Goal: Task Accomplishment & Management: Manage account settings

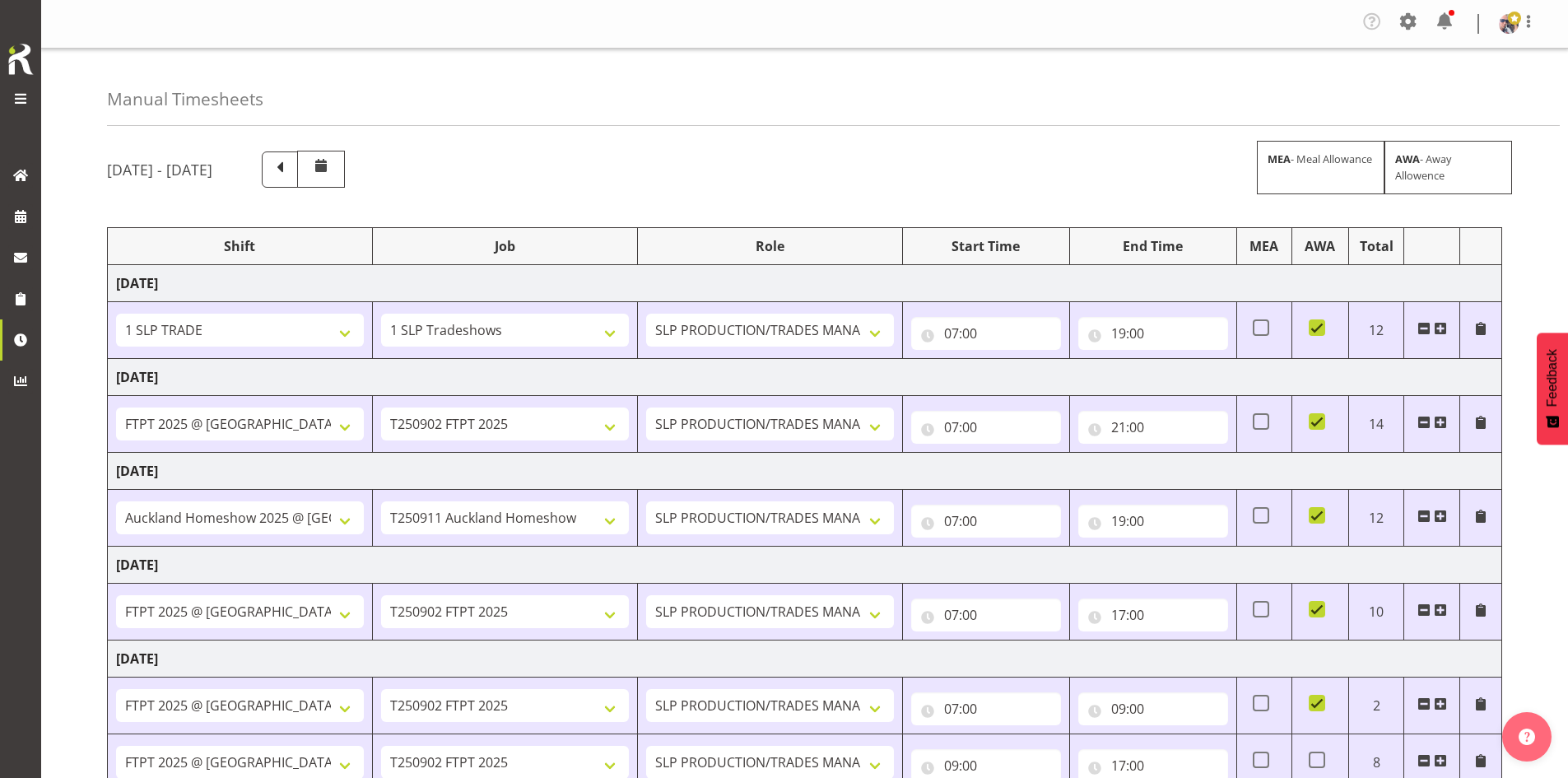
select select "1798"
select select "15"
select select "66167"
select select "9154"
select select "73746"
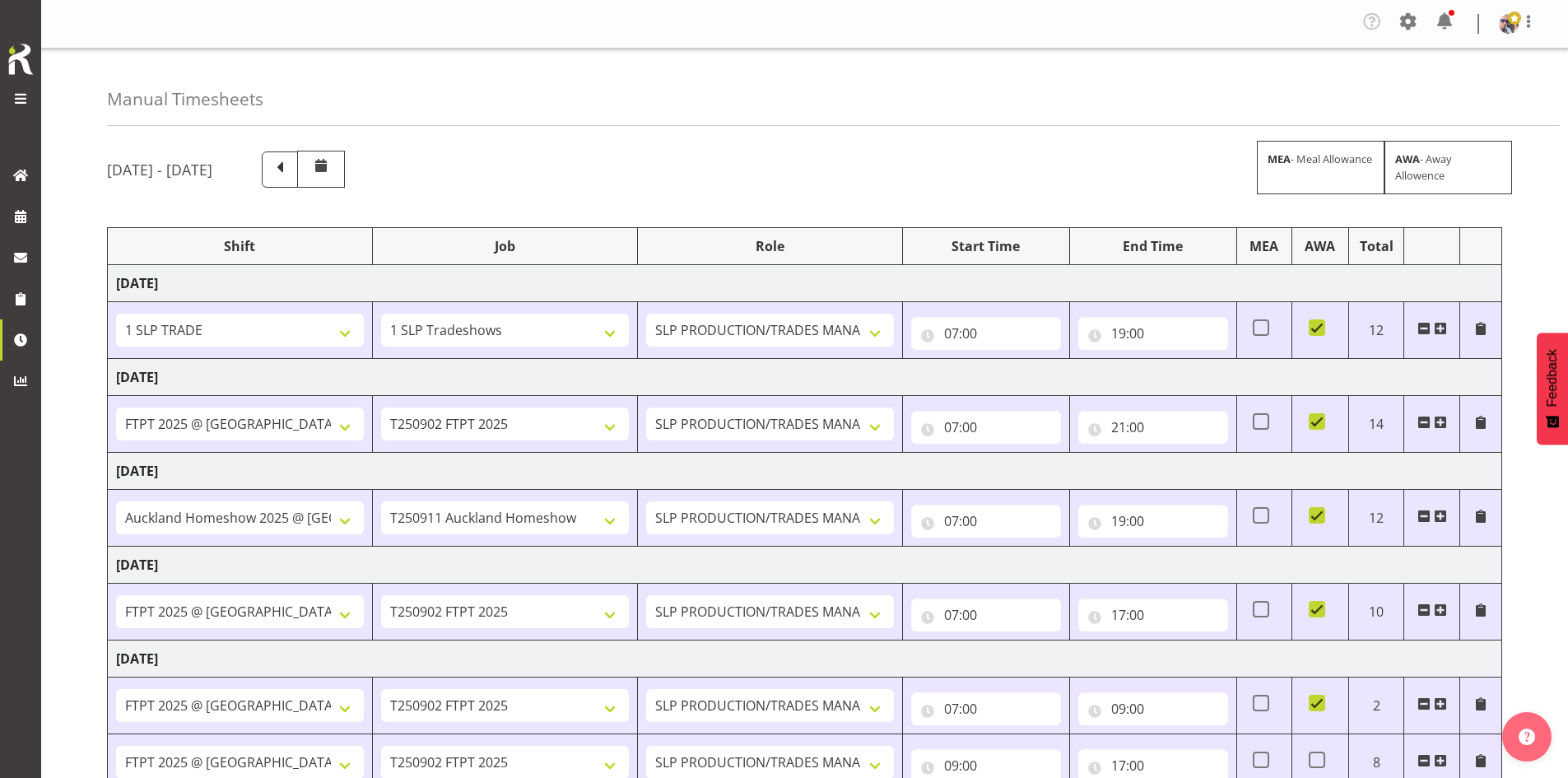
select select "9869"
select select "66167"
select select "9154"
select select "66167"
select select "9154"
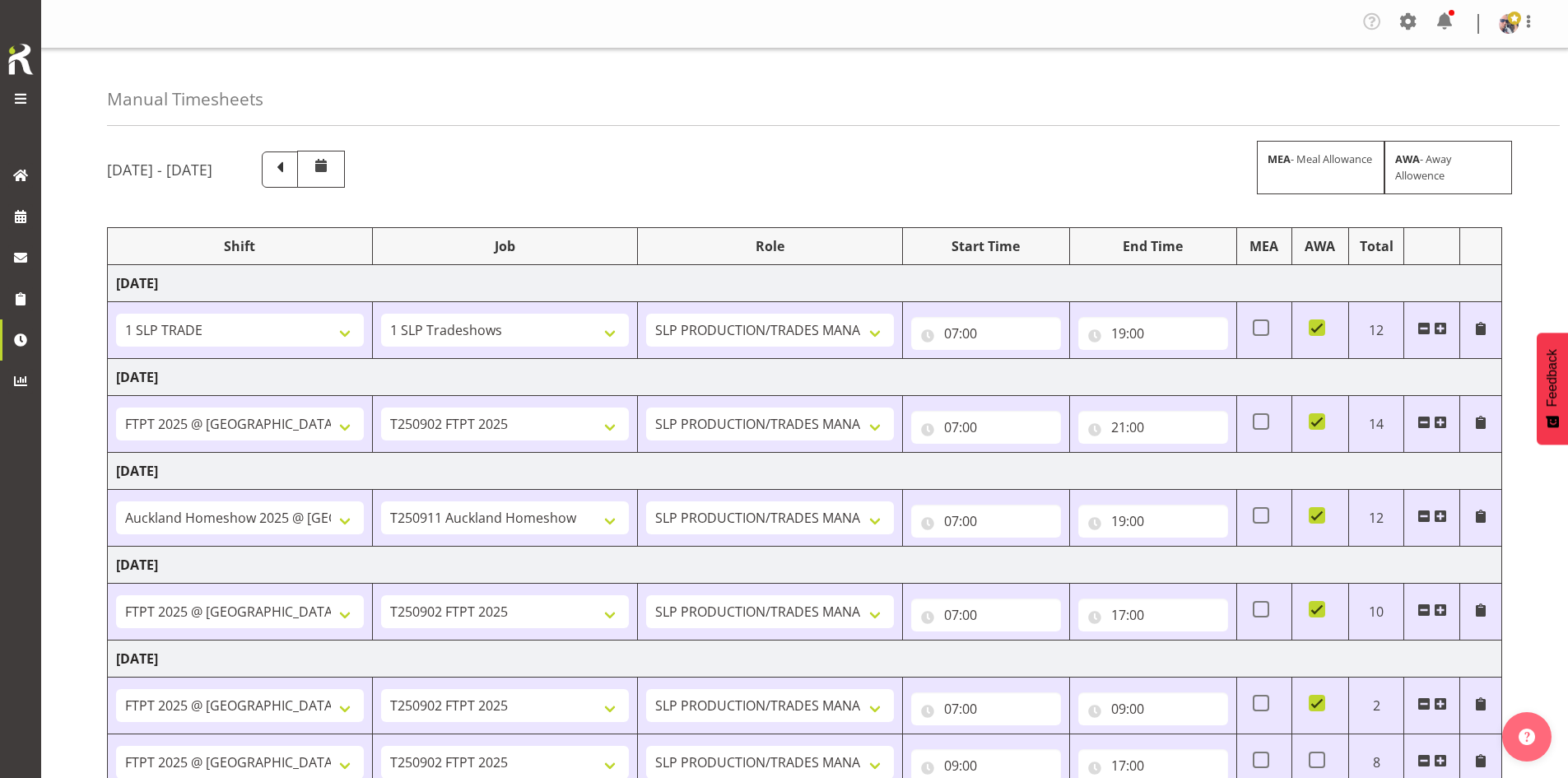
select select "66167"
select select "9154"
select select "73746"
select select "9869"
select select "66167"
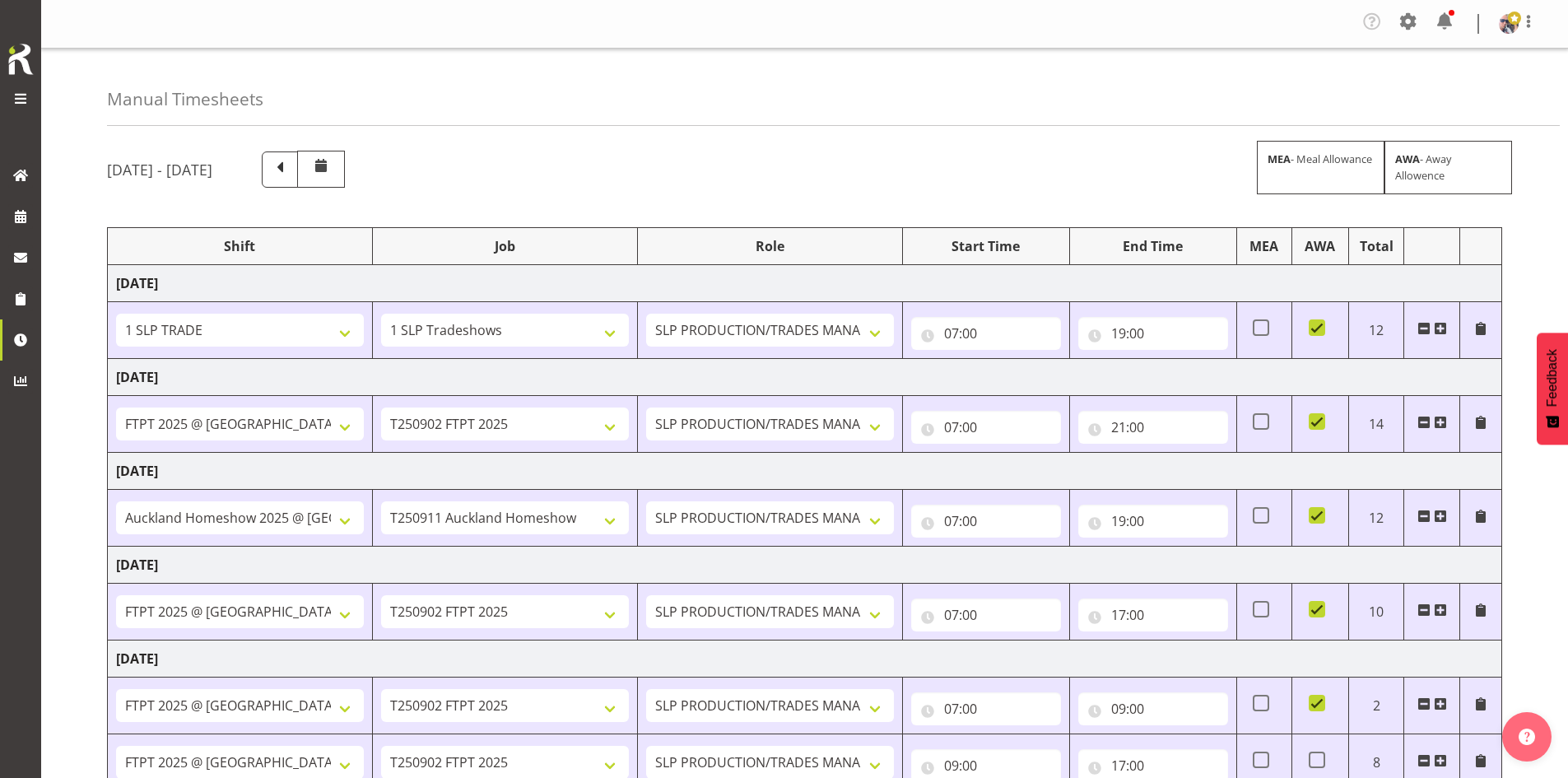
select select "9154"
select select "73746"
select select "9869"
click at [36, 213] on link at bounding box center [20, 216] width 41 height 41
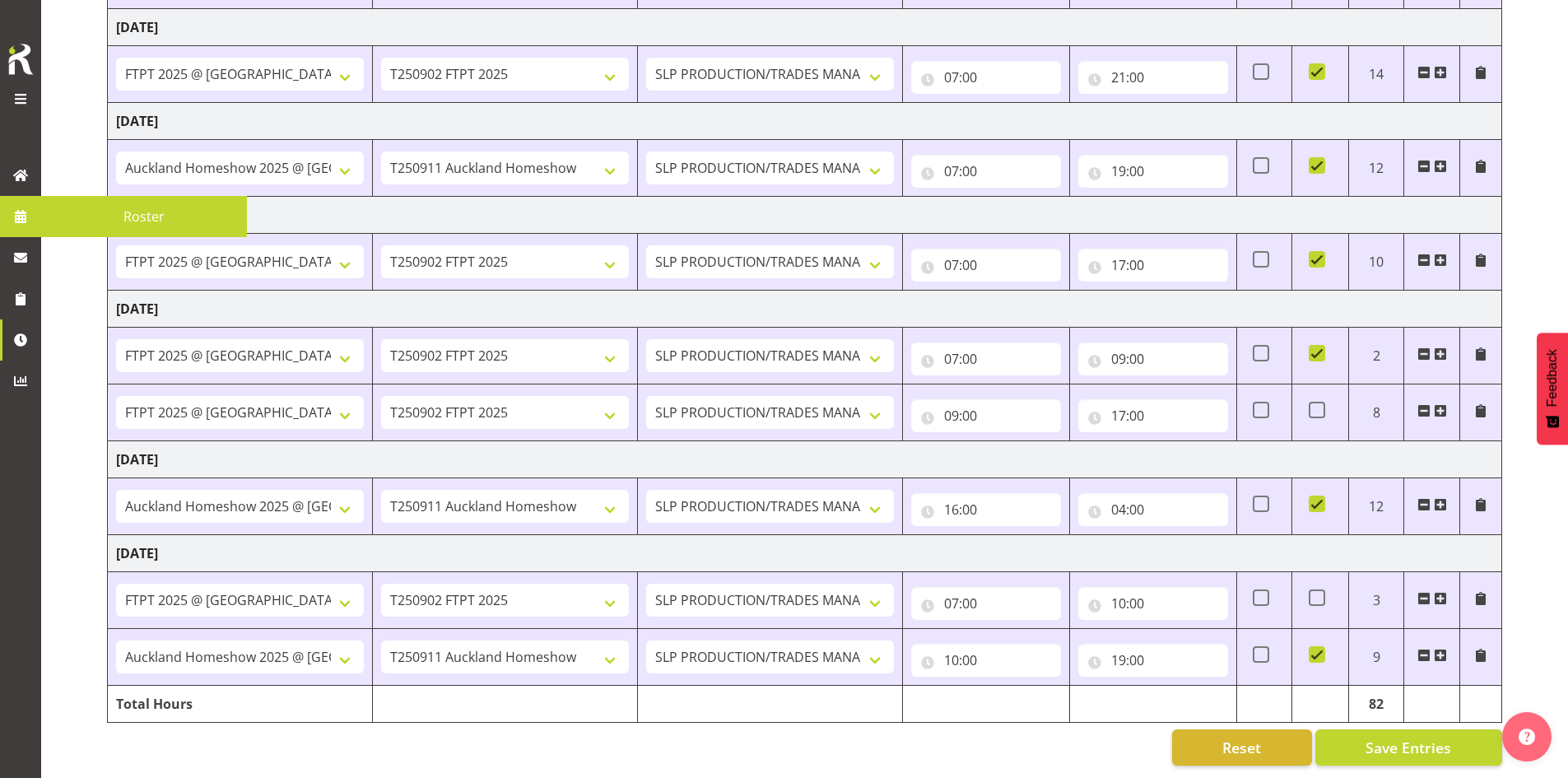
click at [20, 226] on span at bounding box center [20, 216] width 25 height 25
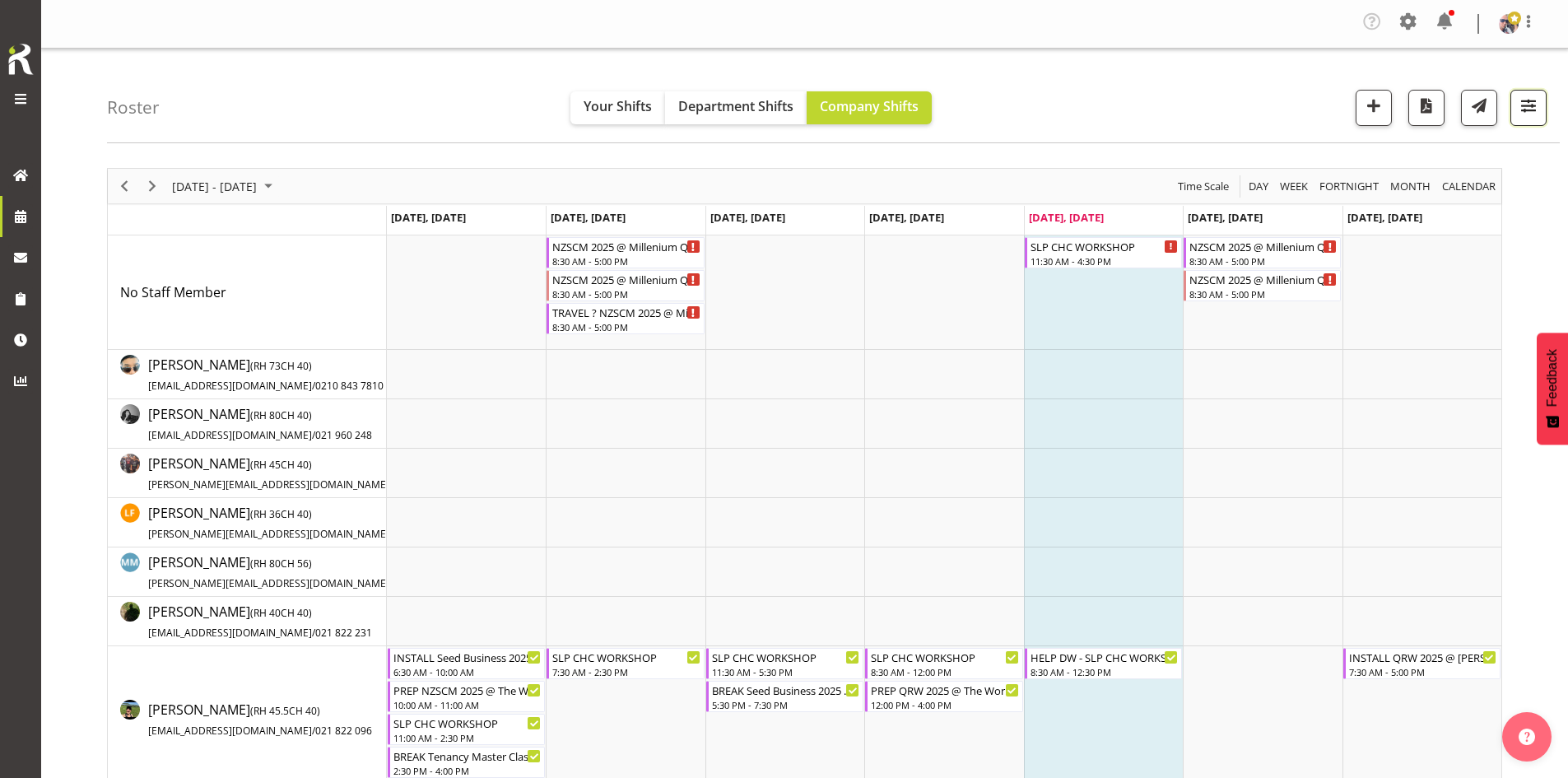
click at [1532, 117] on button "button" at bounding box center [1528, 107] width 36 height 36
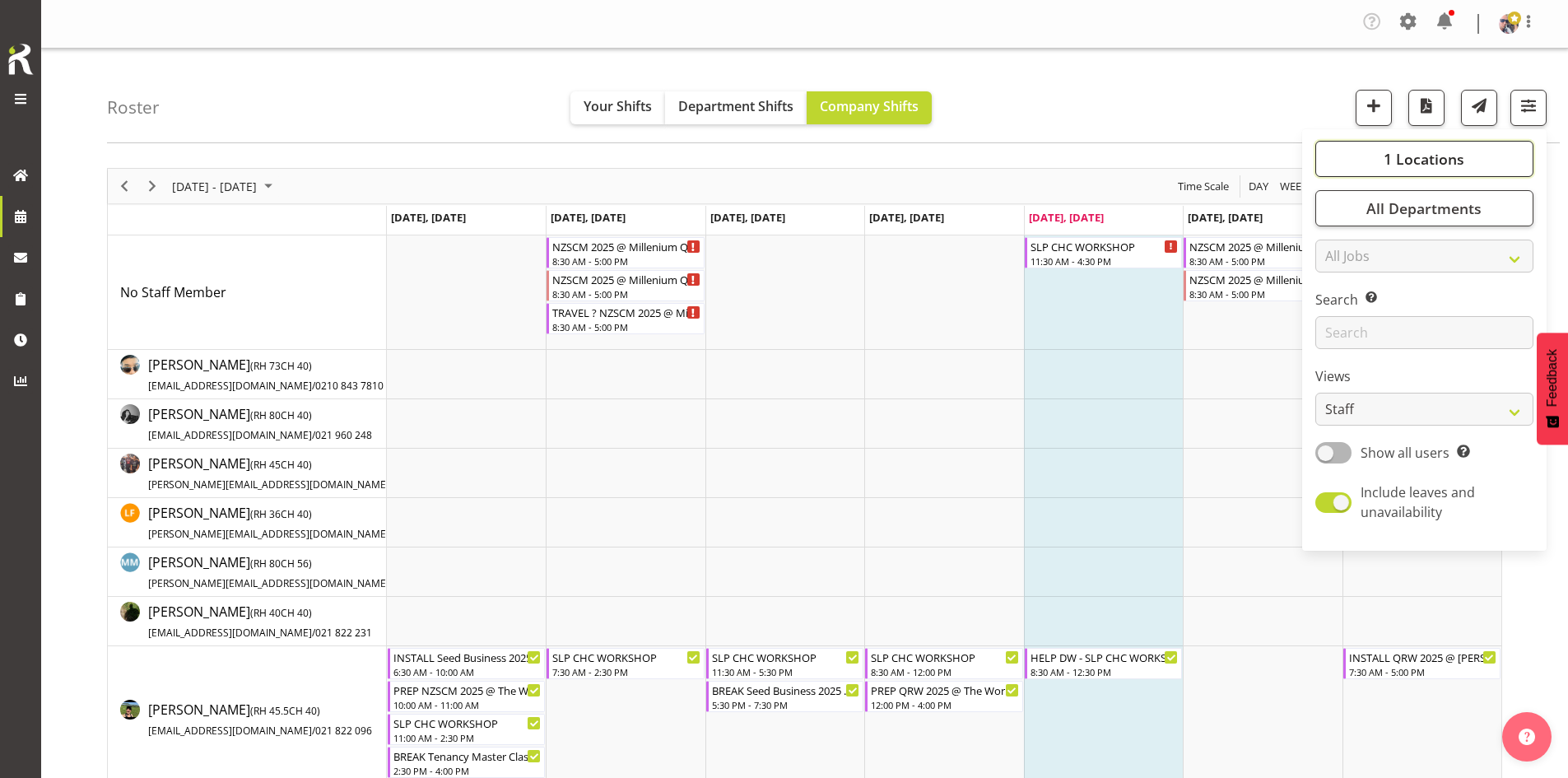
click at [1417, 150] on span "1 Locations" at bounding box center [1424, 159] width 81 height 20
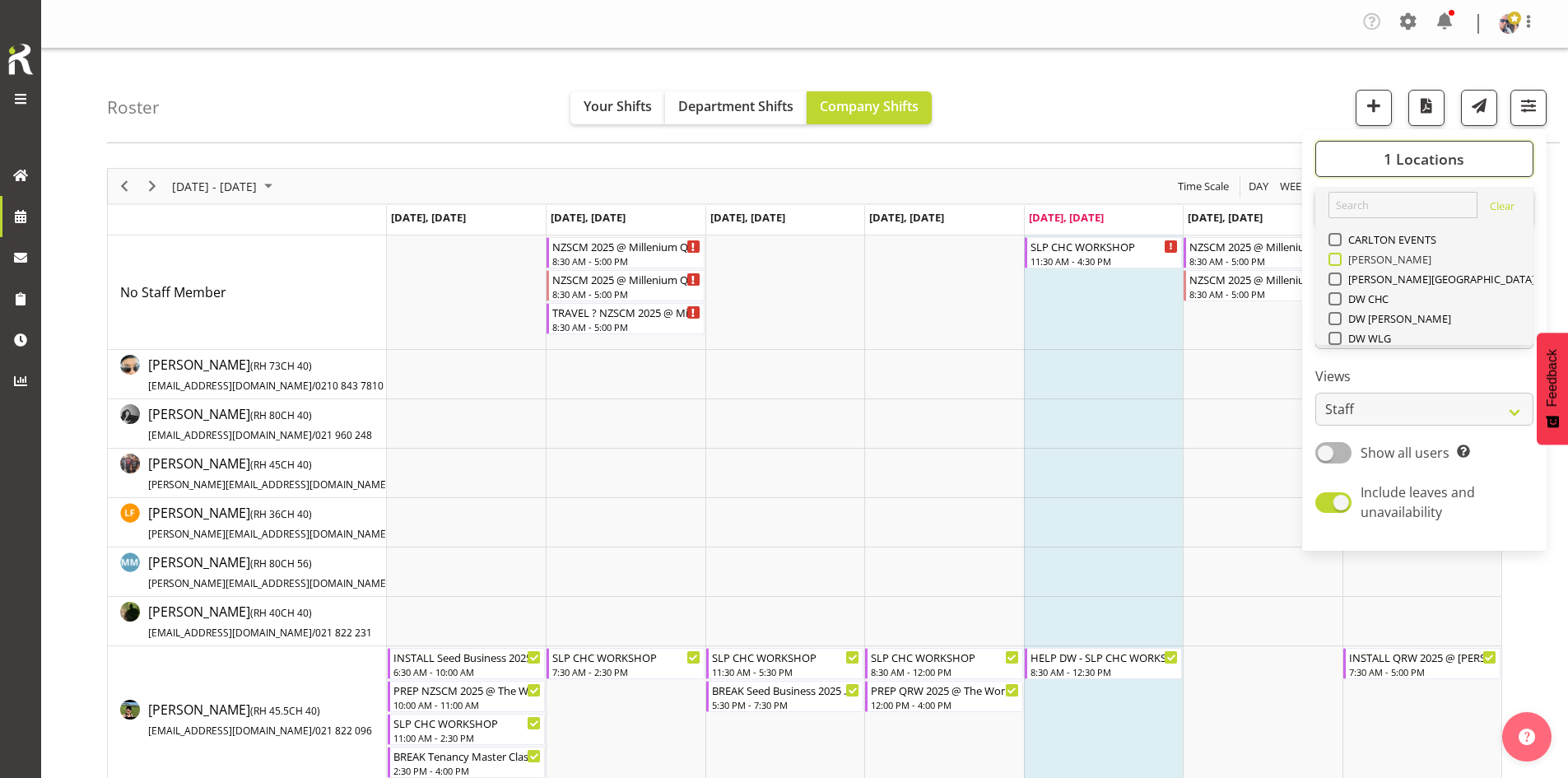
scroll to position [164, 0]
click at [1359, 283] on div "GRS" at bounding box center [1425, 275] width 193 height 20
click at [1359, 289] on span "SLP" at bounding box center [1355, 292] width 26 height 13
click at [1339, 289] on input "SLP" at bounding box center [1334, 293] width 11 height 11
checkbox input "true"
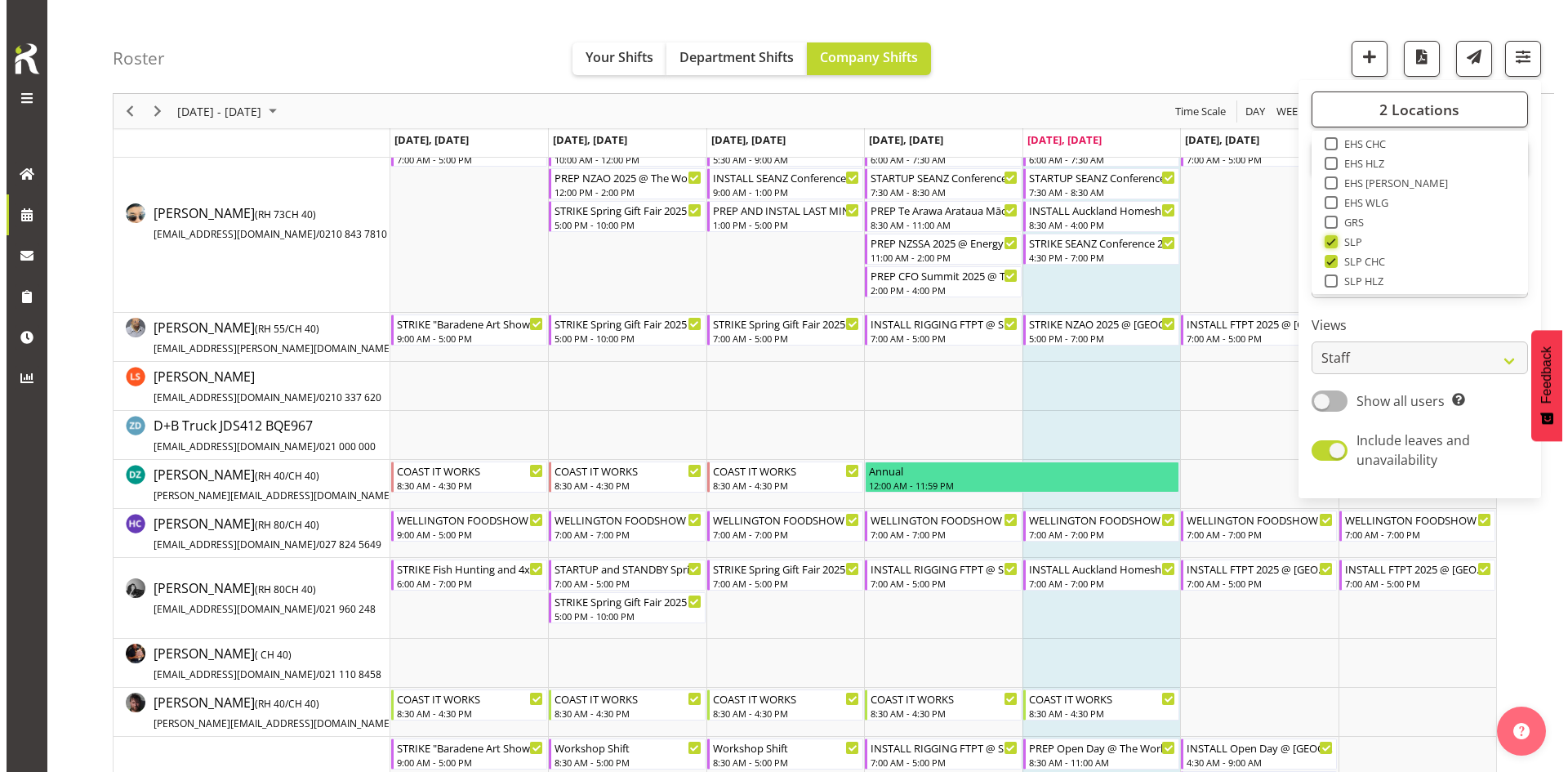
scroll to position [490, 0]
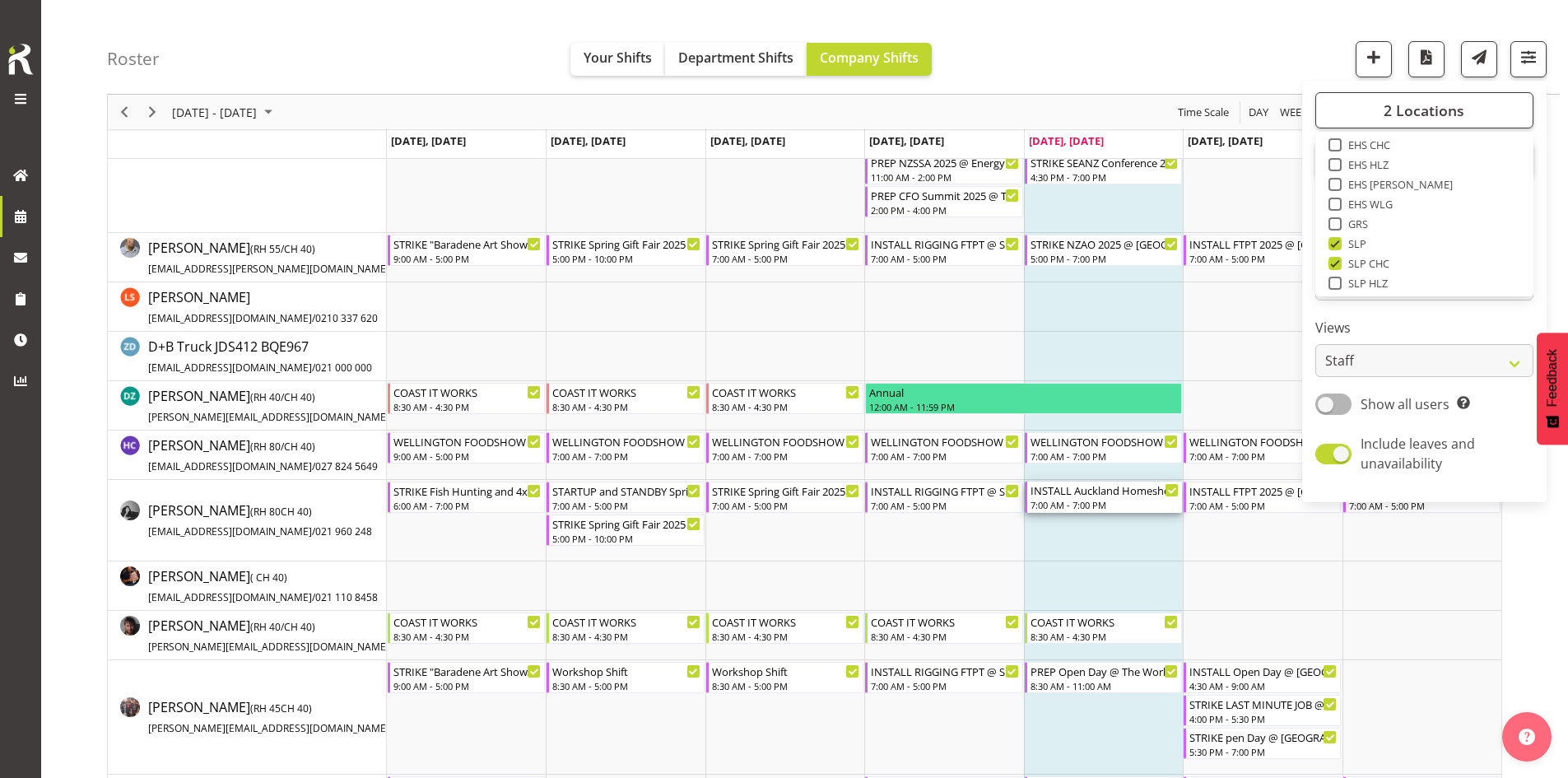
click at [1100, 498] on div "INSTALL Auckland Homeshow 2025 MARQUEE 6 @ [GEOGRAPHIC_DATA] 7:00 AM - 7:00 PM" at bounding box center [1104, 497] width 148 height 31
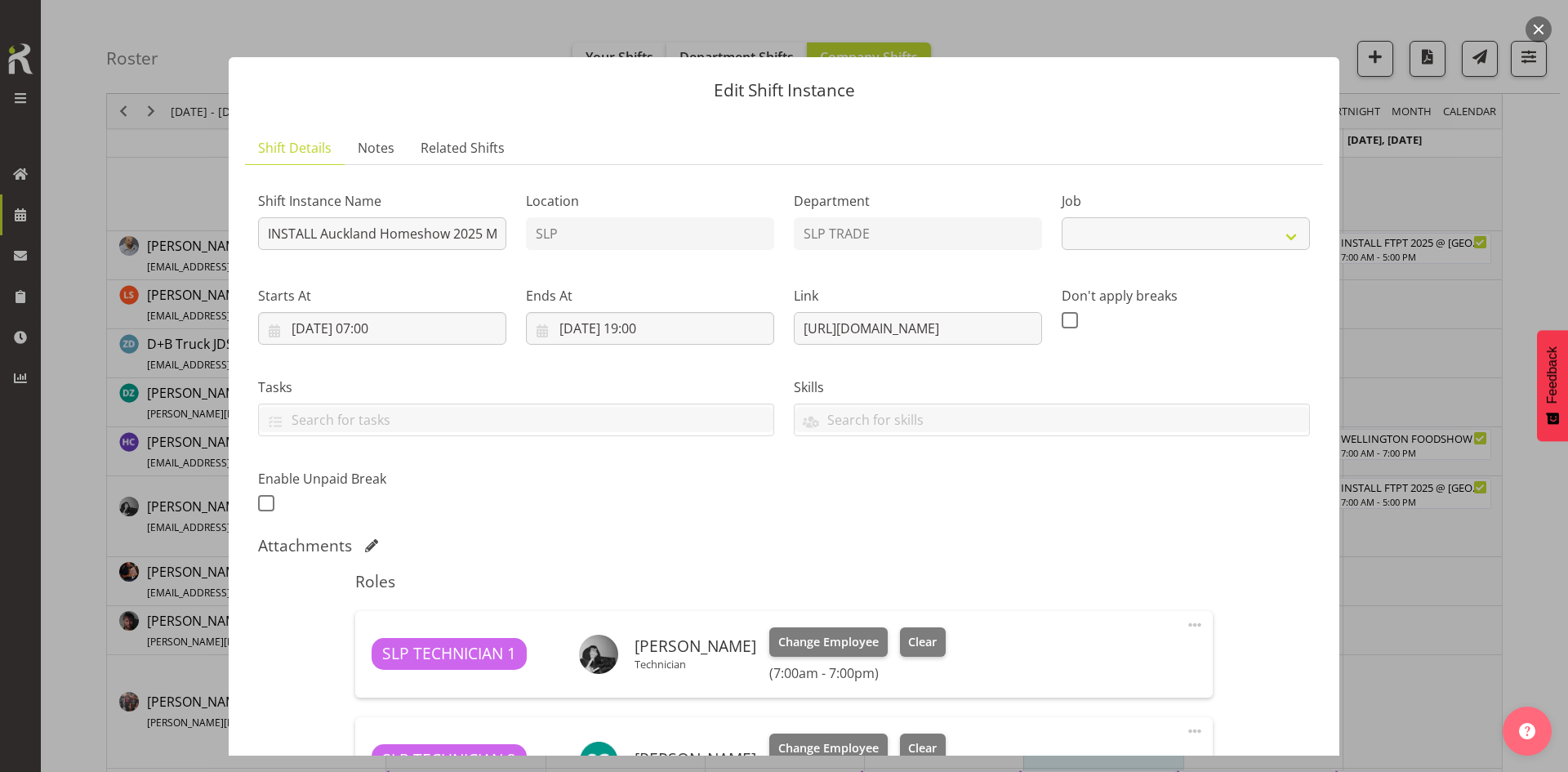
select select "9869"
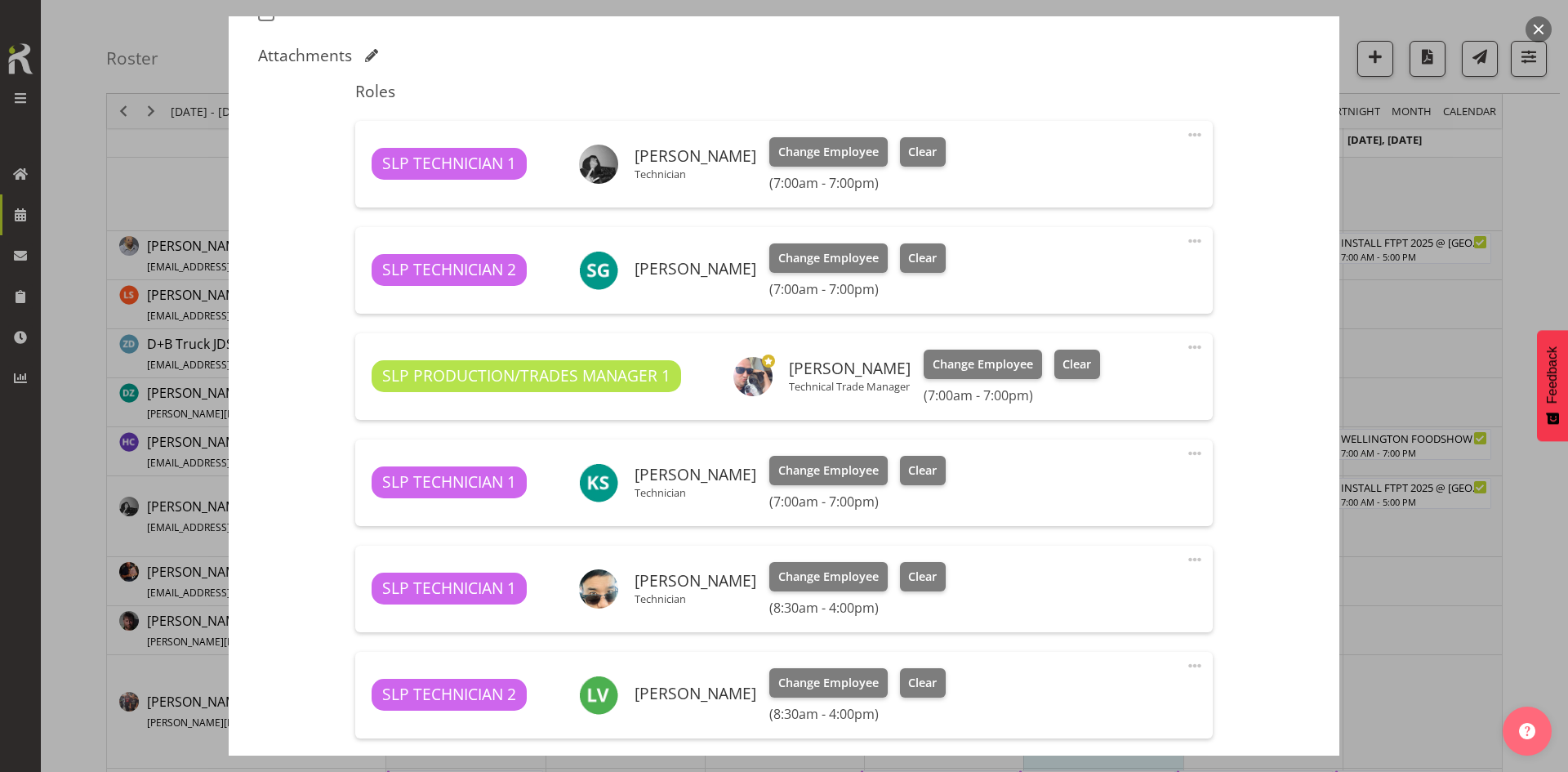
click at [1185, 135] on span at bounding box center [1194, 135] width 20 height 20
click at [1088, 178] on link "Edit" at bounding box center [1126, 174] width 157 height 29
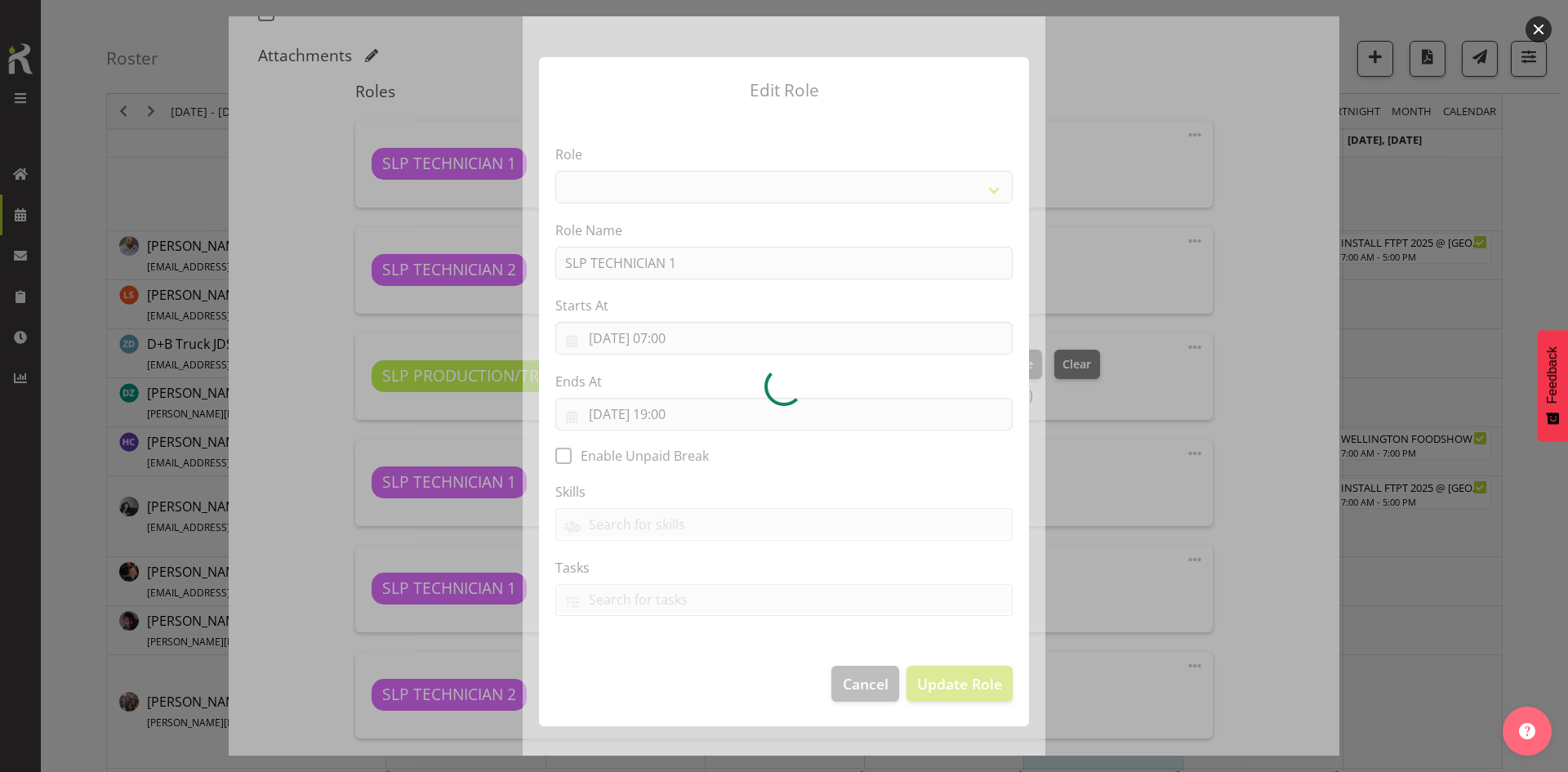
select select "123"
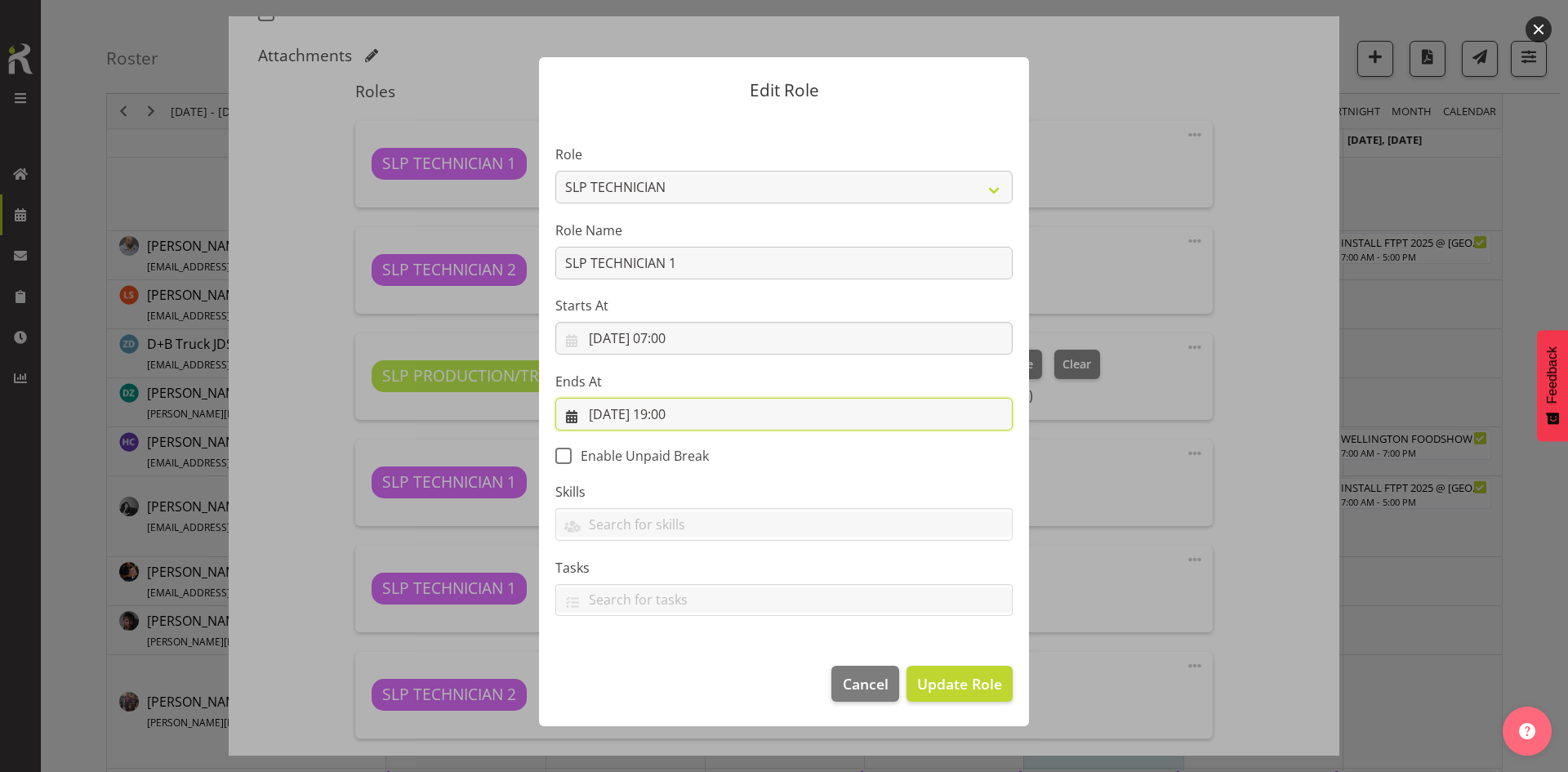
click at [774, 411] on input "[DATE] 19:00" at bounding box center [784, 414] width 457 height 33
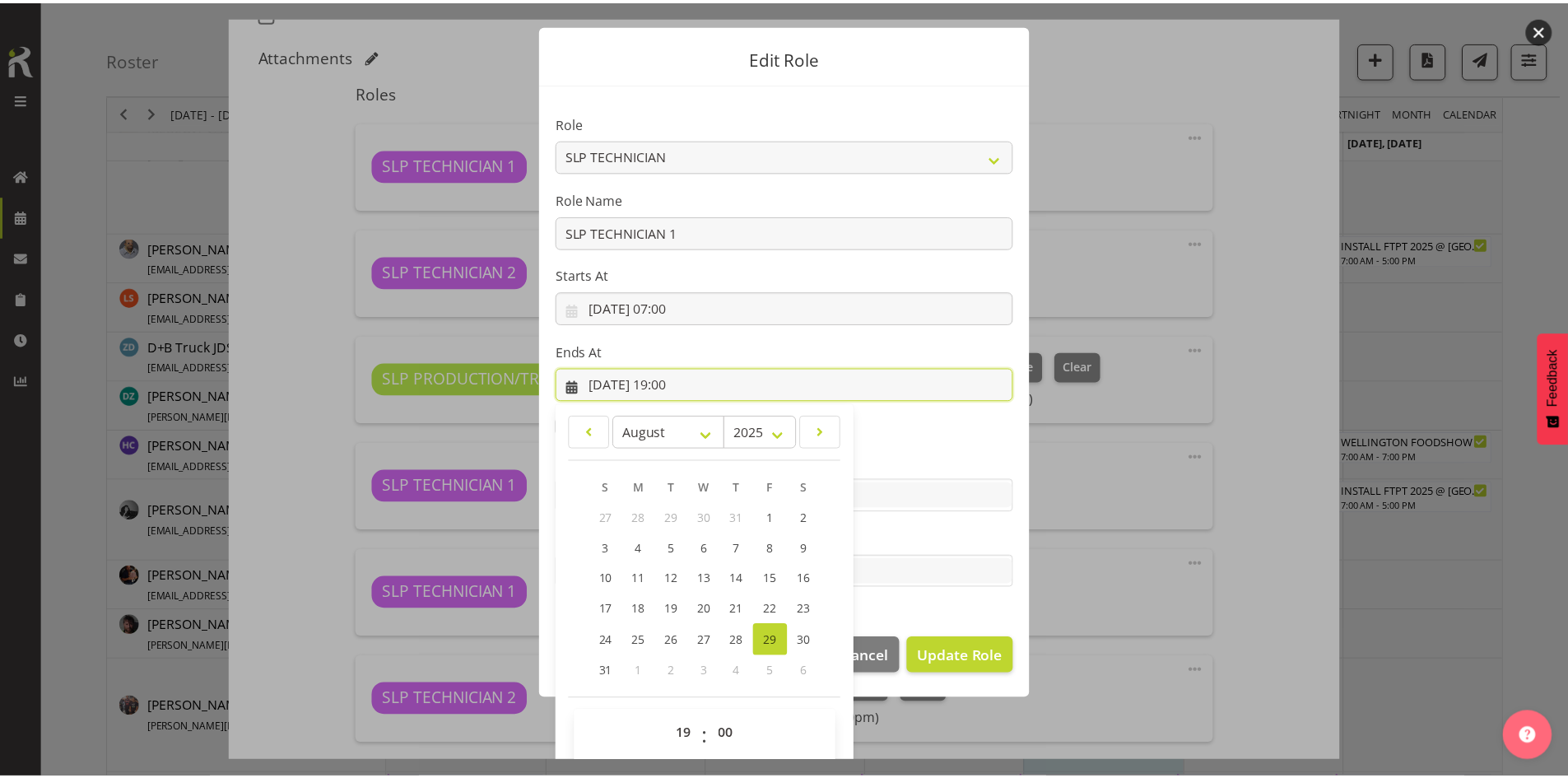
scroll to position [49, 0]
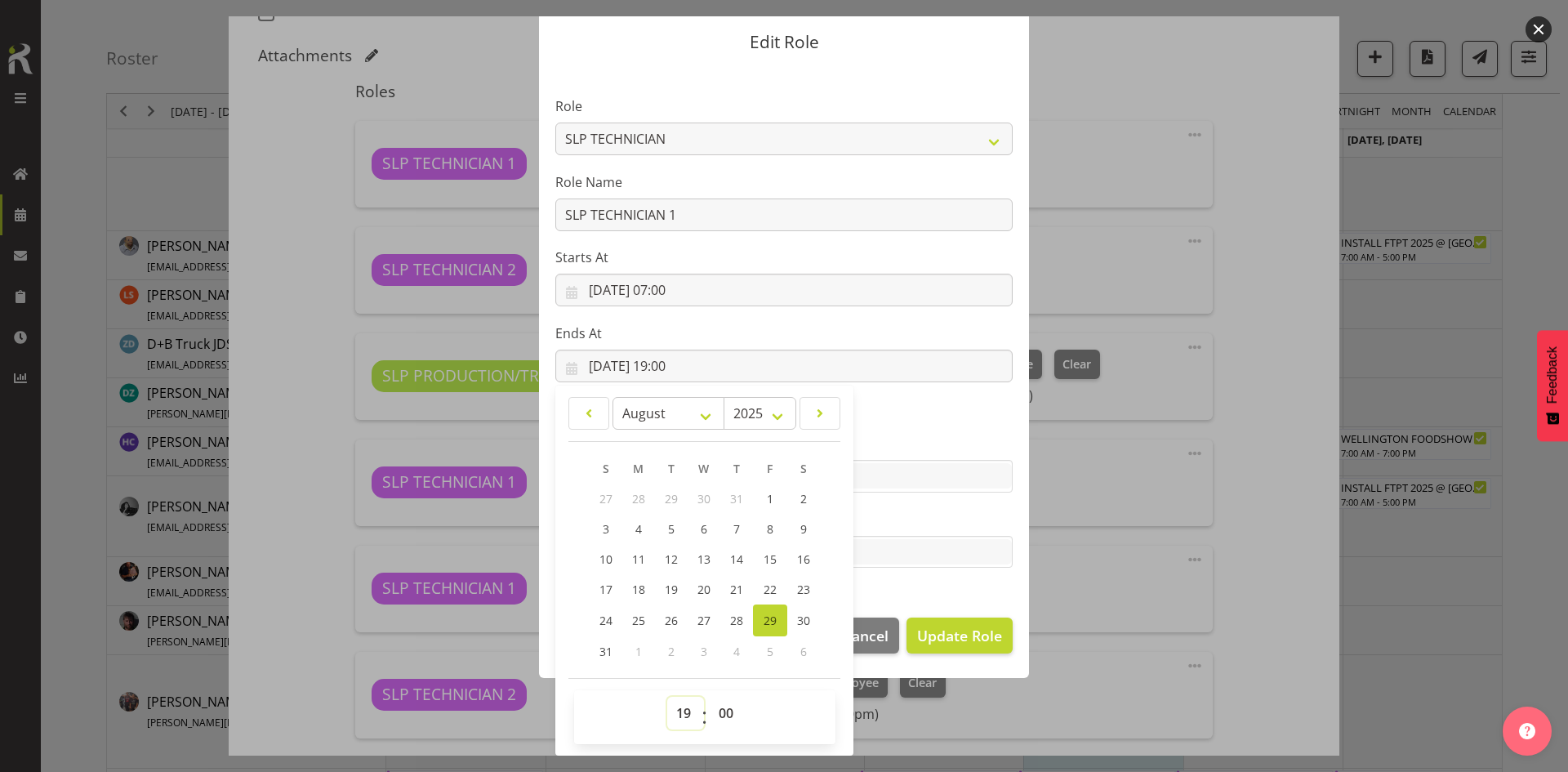
click at [671, 713] on select "00 01 02 03 04 05 06 07 08 09 10 11 12 13 14 15 16 17 18 19 20 21 22 23" at bounding box center [685, 713] width 36 height 33
select select "18"
click at [667, 696] on select "00 01 02 03 04 05 06 07 08 09 10 11 12 13 14 15 16 17 18 19 20 21 22 23" at bounding box center [685, 713] width 36 height 33
type input "[DATE] 18:00"
click at [939, 650] on button "Update Role" at bounding box center [959, 634] width 106 height 36
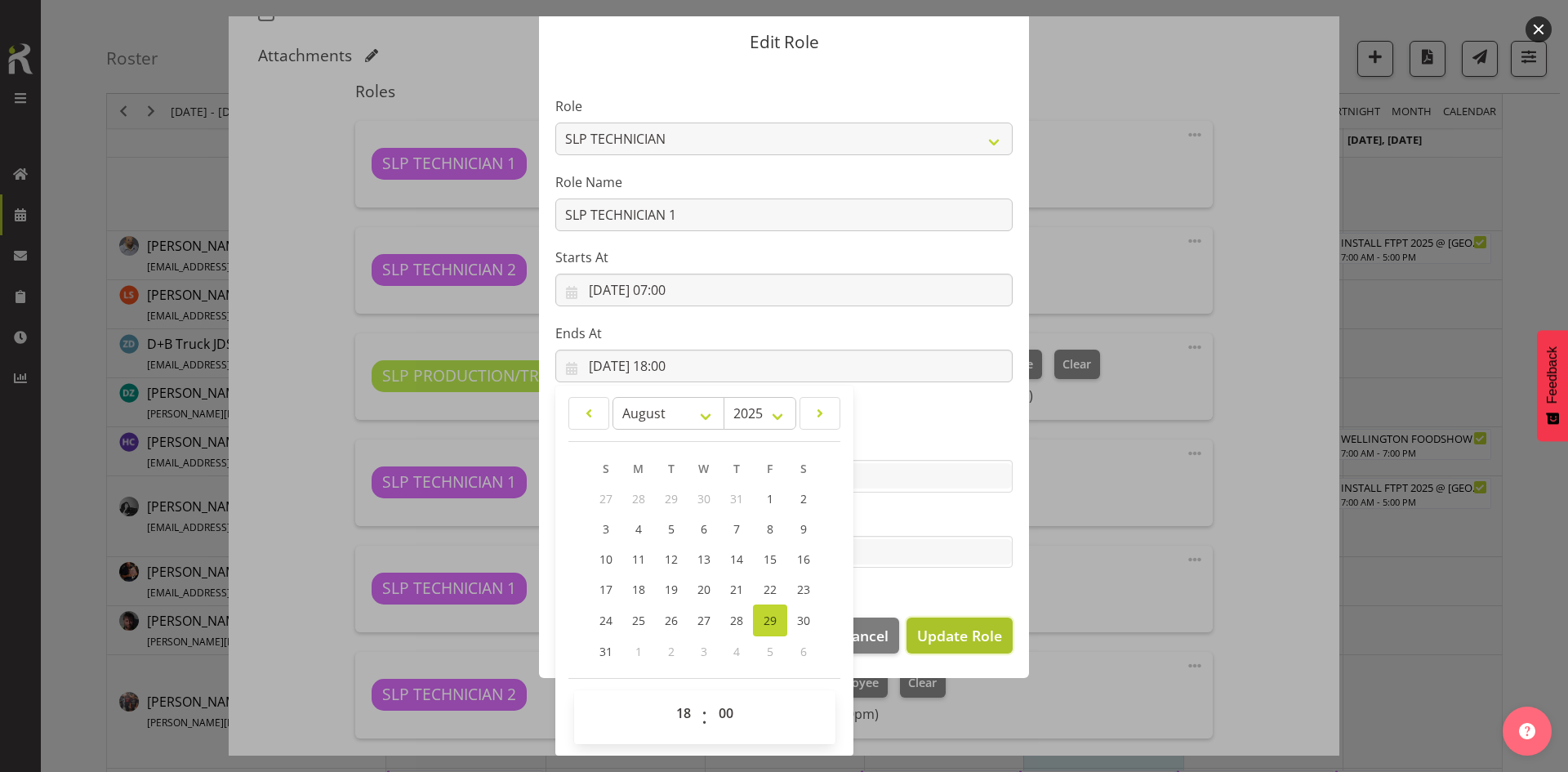
select select
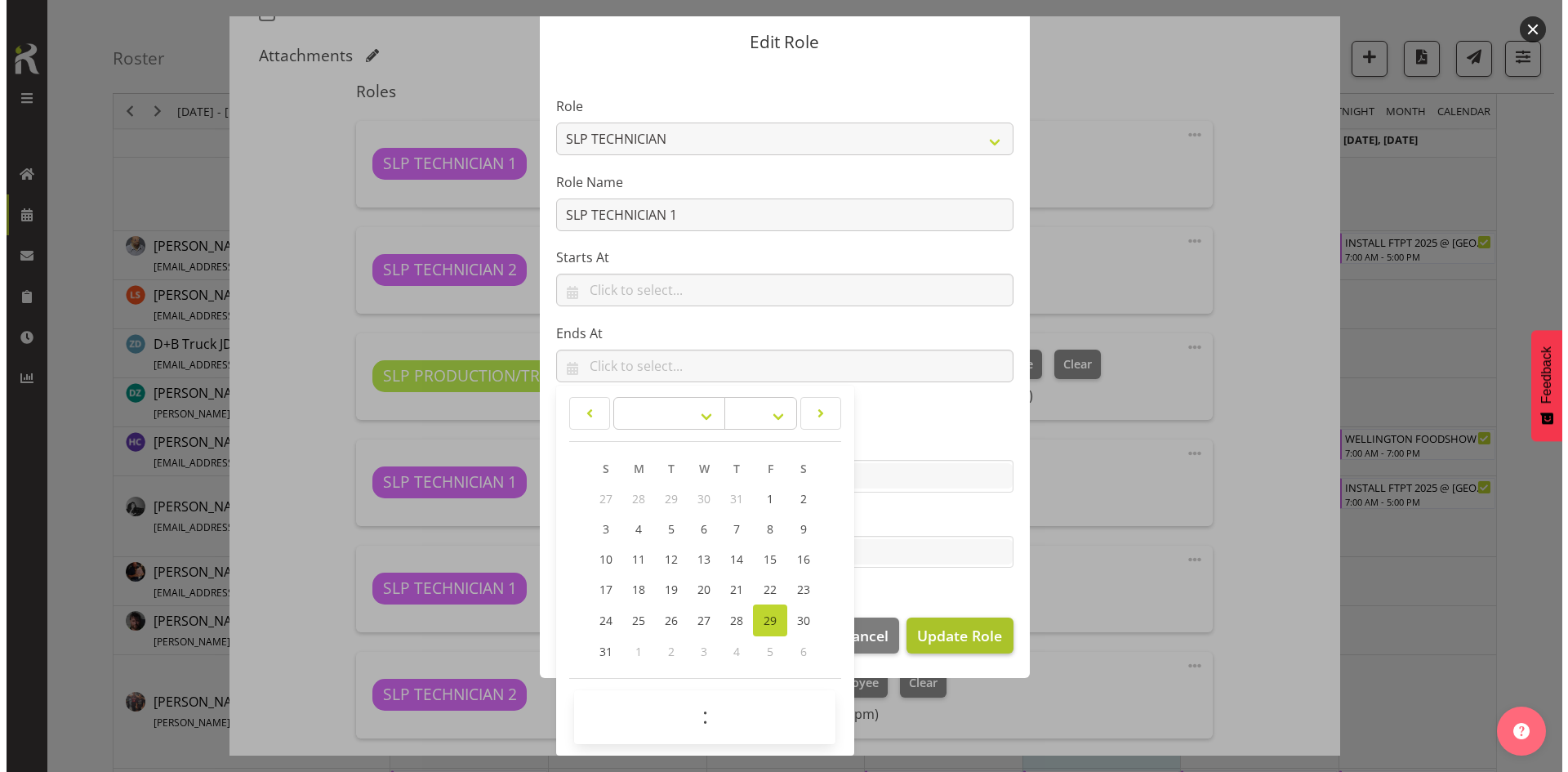
scroll to position [0, 0]
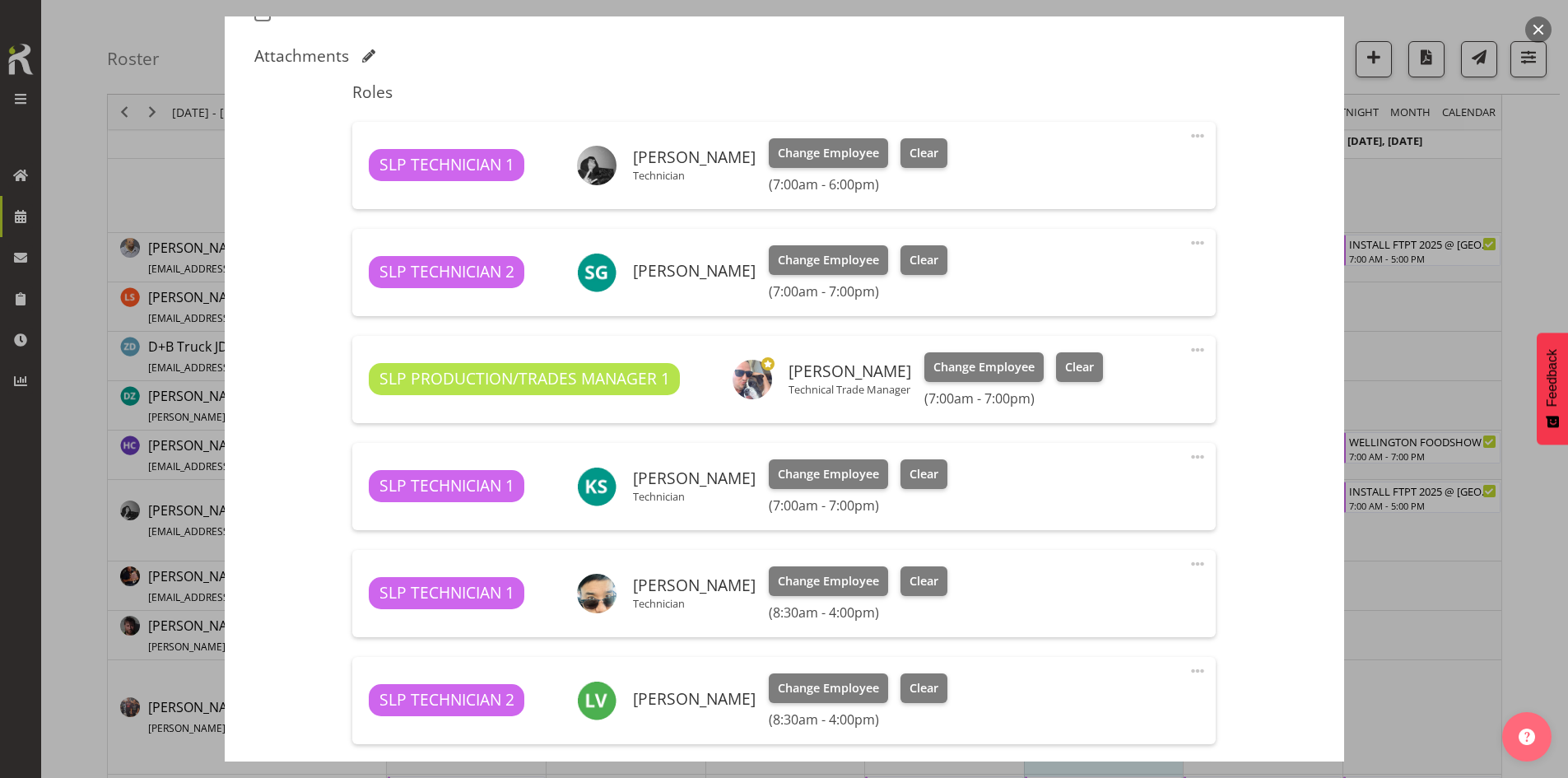
click at [1188, 245] on span at bounding box center [1198, 243] width 20 height 20
click at [1067, 283] on link "Edit" at bounding box center [1129, 282] width 158 height 29
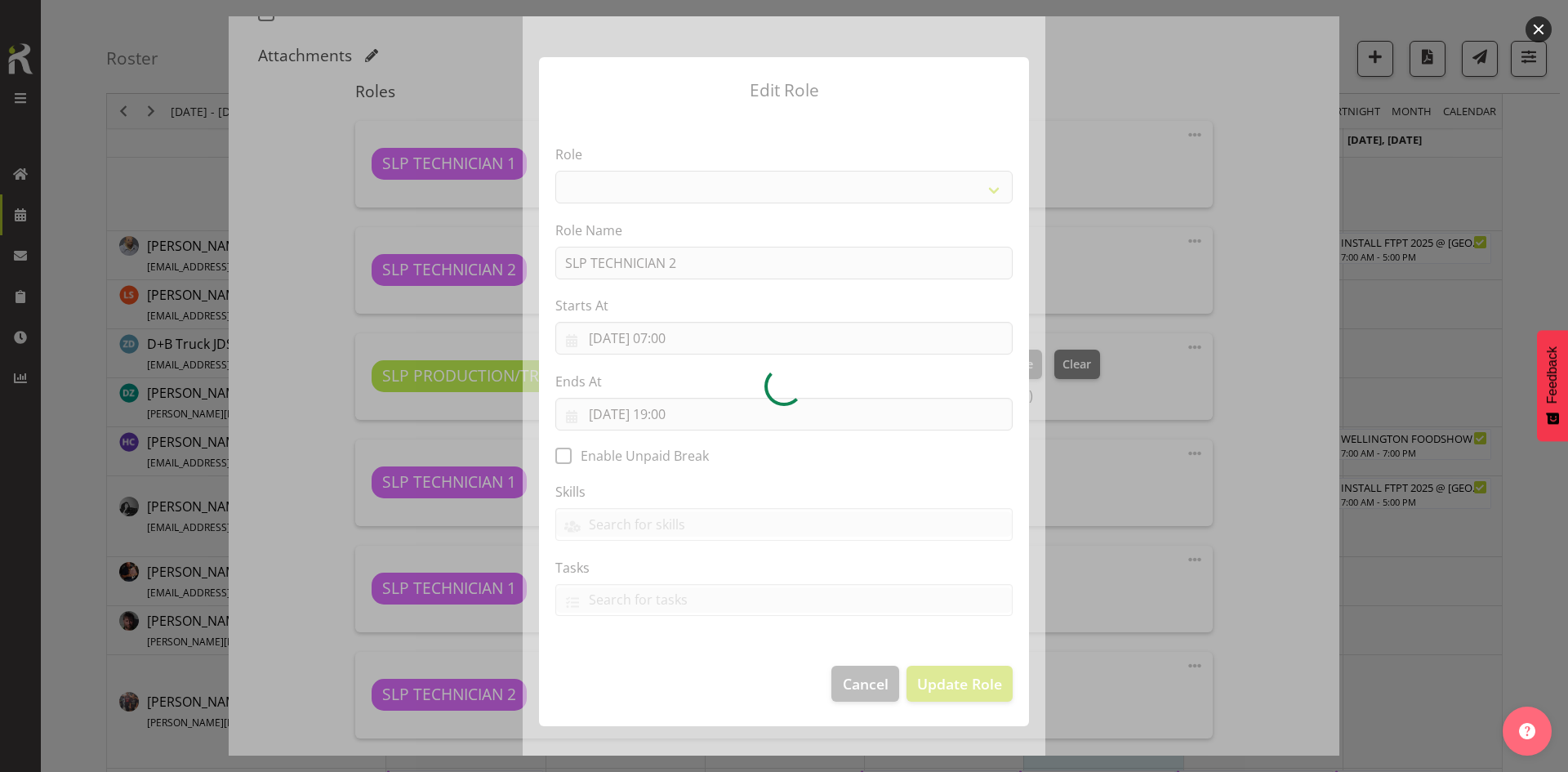
select select "123"
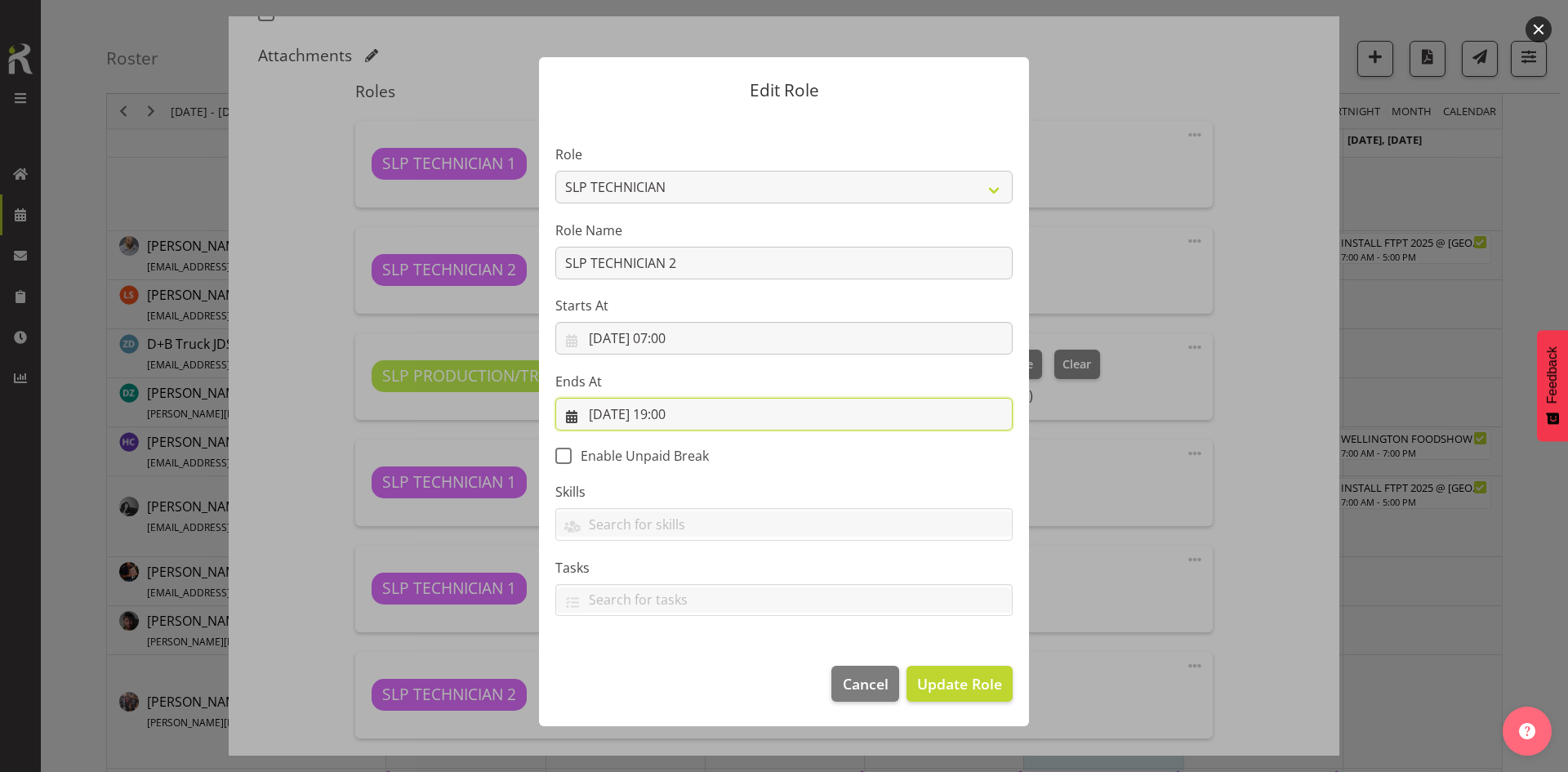
click at [791, 413] on input "[DATE] 19:00" at bounding box center [784, 414] width 457 height 33
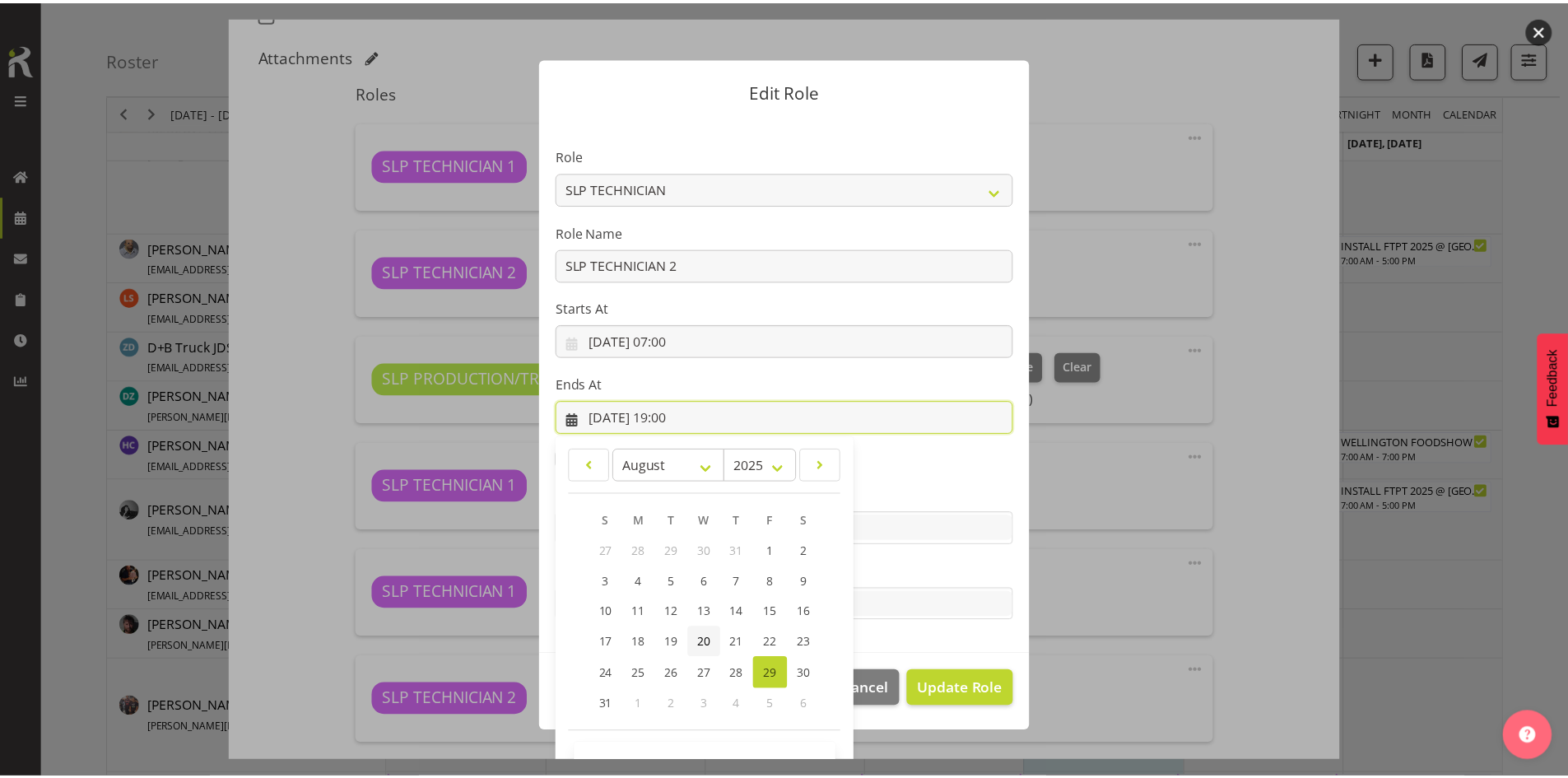
scroll to position [49, 0]
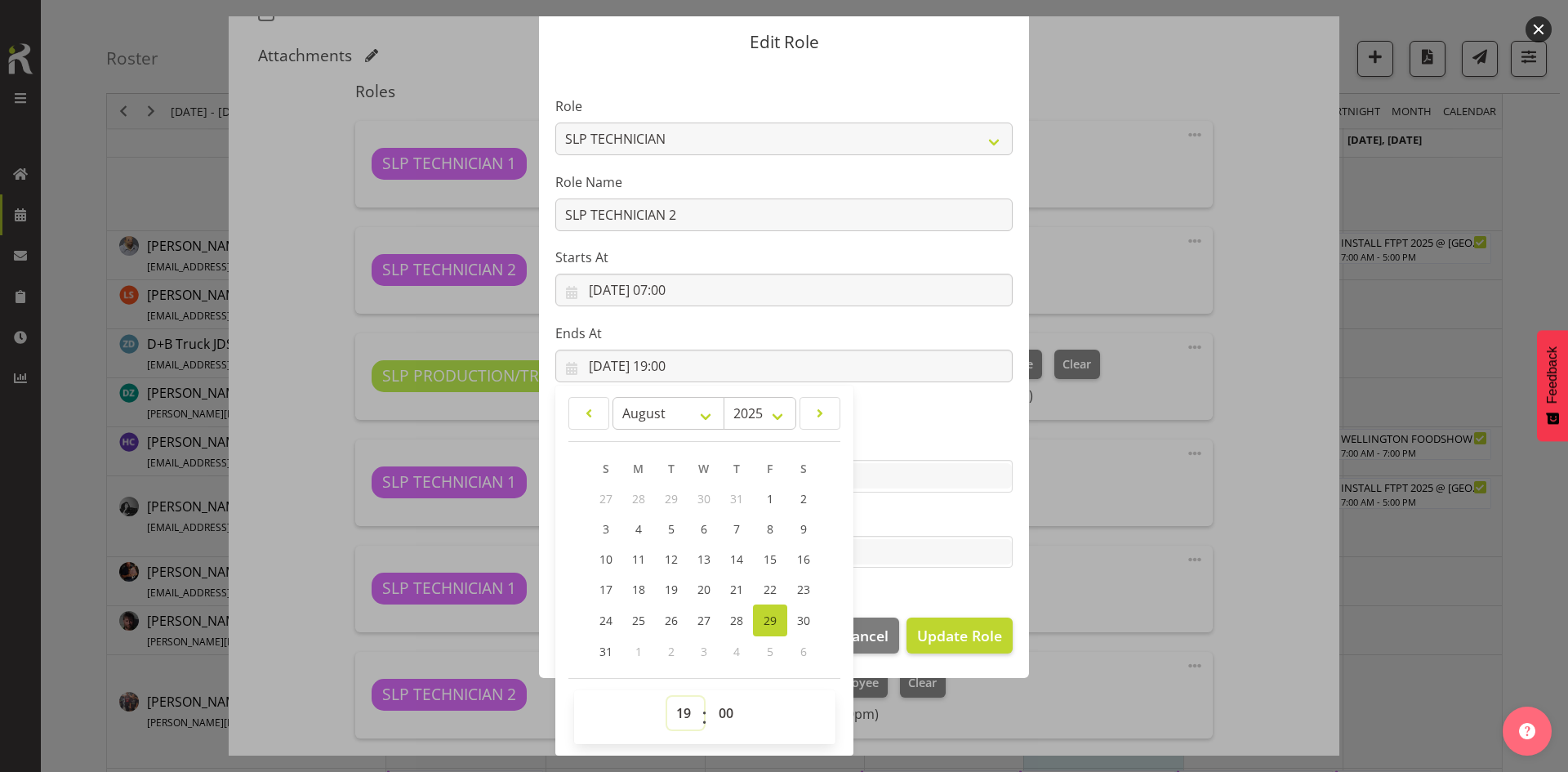
click at [672, 715] on select "00 01 02 03 04 05 06 07 08 09 10 11 12 13 14 15 16 17 18 19 20 21 22 23" at bounding box center [685, 713] width 36 height 33
select select "18"
click at [667, 696] on select "00 01 02 03 04 05 06 07 08 09 10 11 12 13 14 15 16 17 18 19 20 21 22 23" at bounding box center [685, 713] width 36 height 33
type input "[DATE] 18:00"
click at [945, 633] on span "Update Role" at bounding box center [958, 635] width 85 height 21
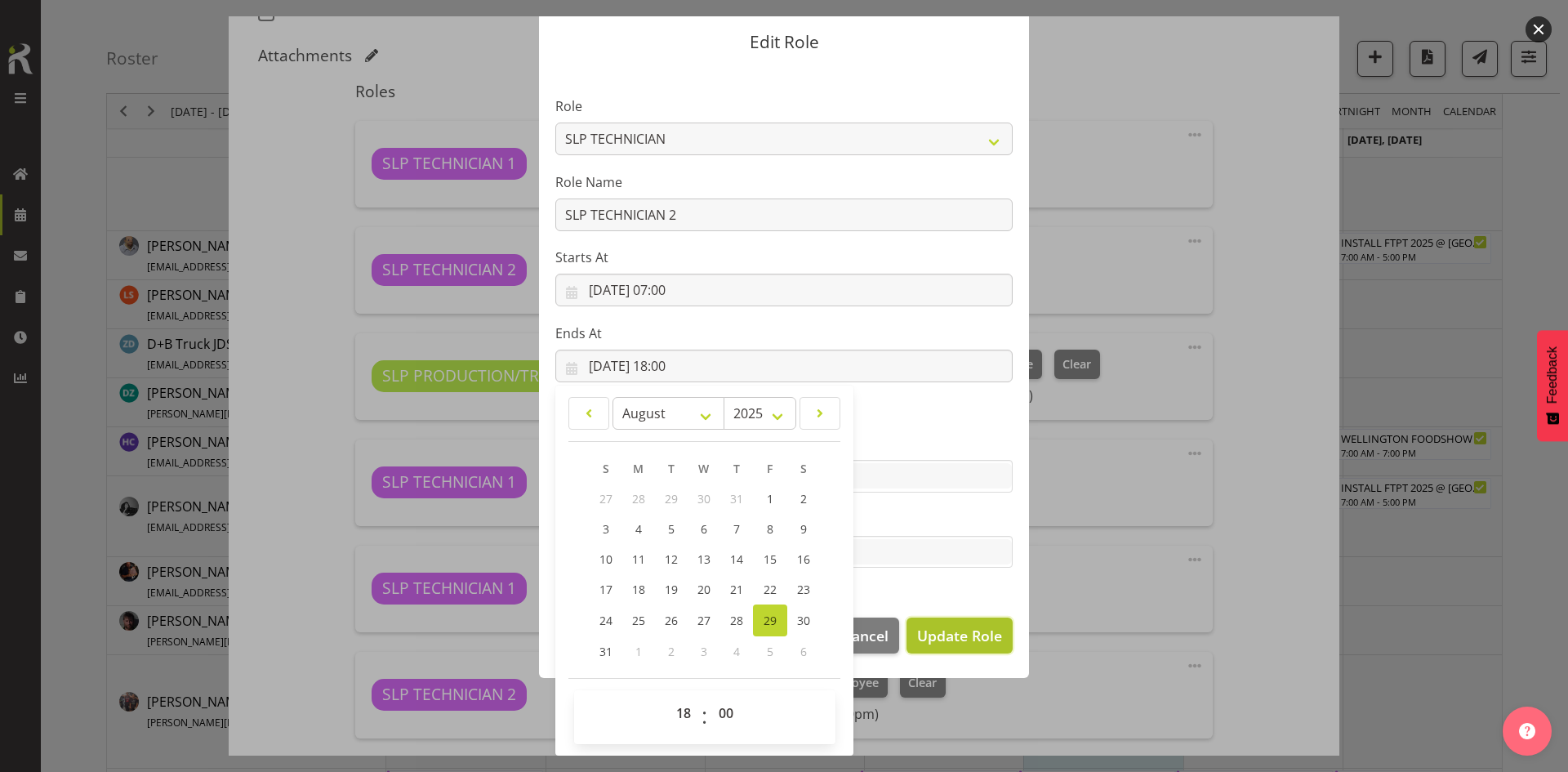
select select
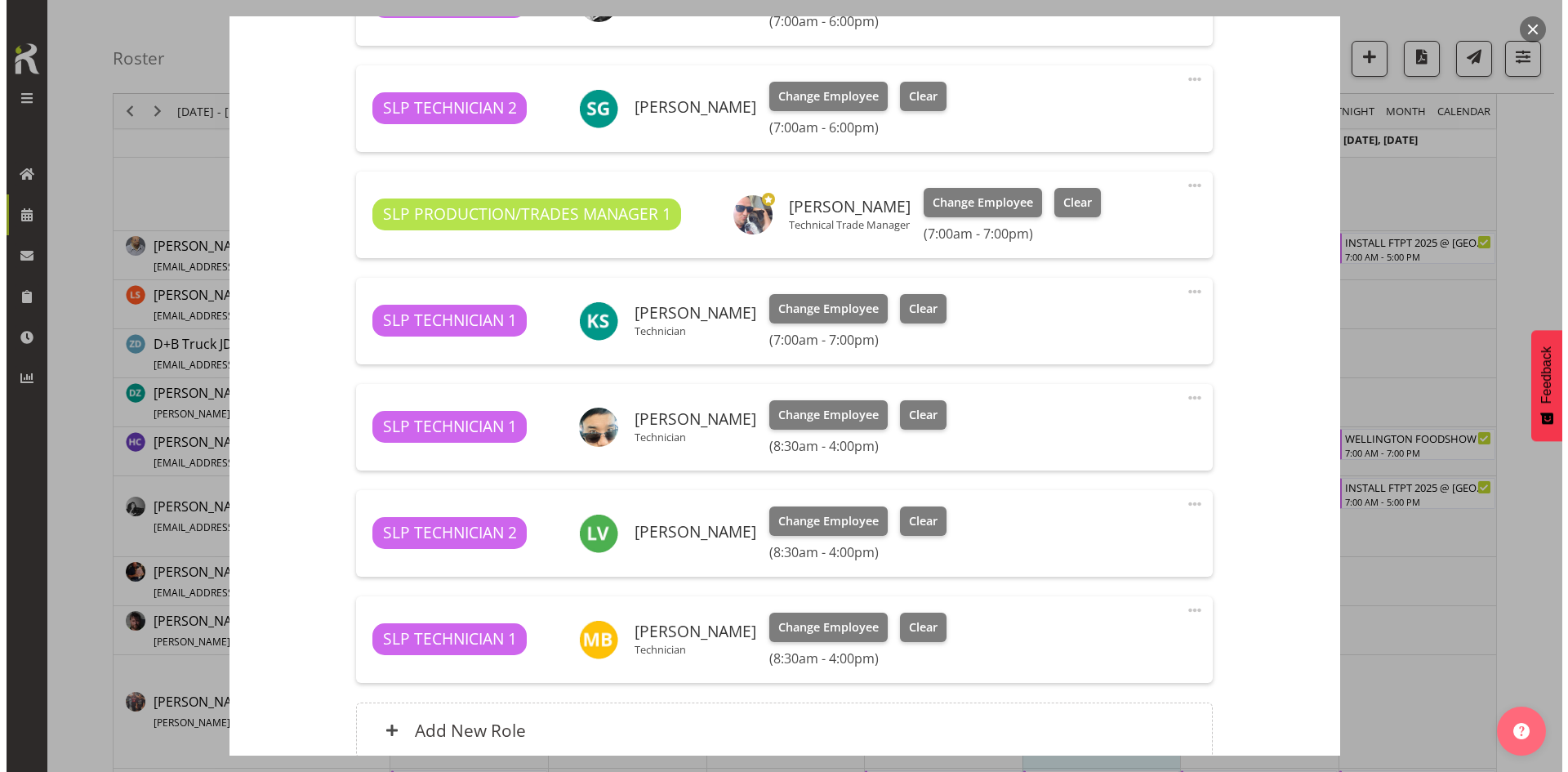
scroll to position [654, 0]
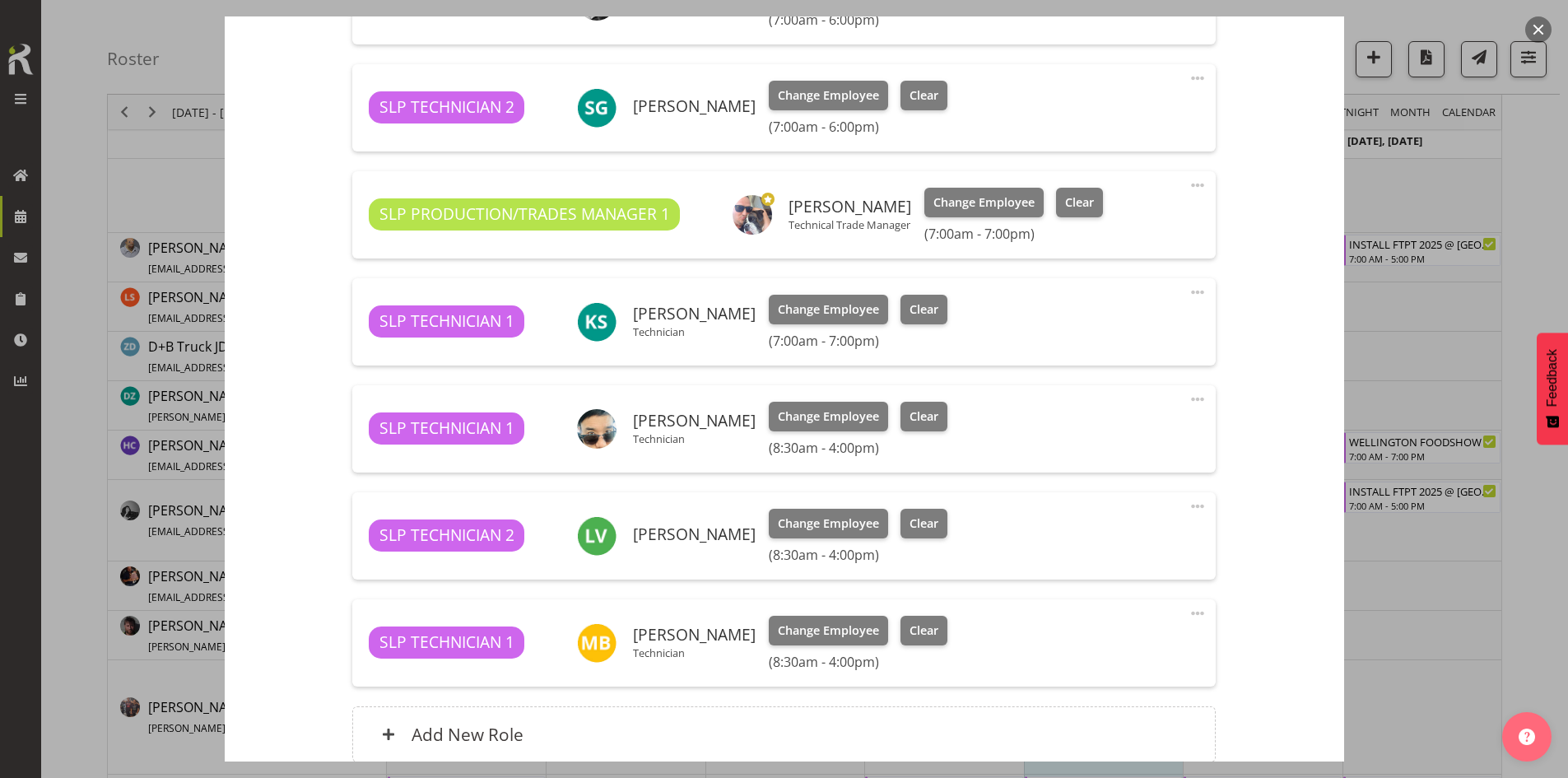
click at [1188, 294] on span at bounding box center [1198, 292] width 20 height 20
click at [1082, 331] on link "Edit" at bounding box center [1129, 332] width 158 height 29
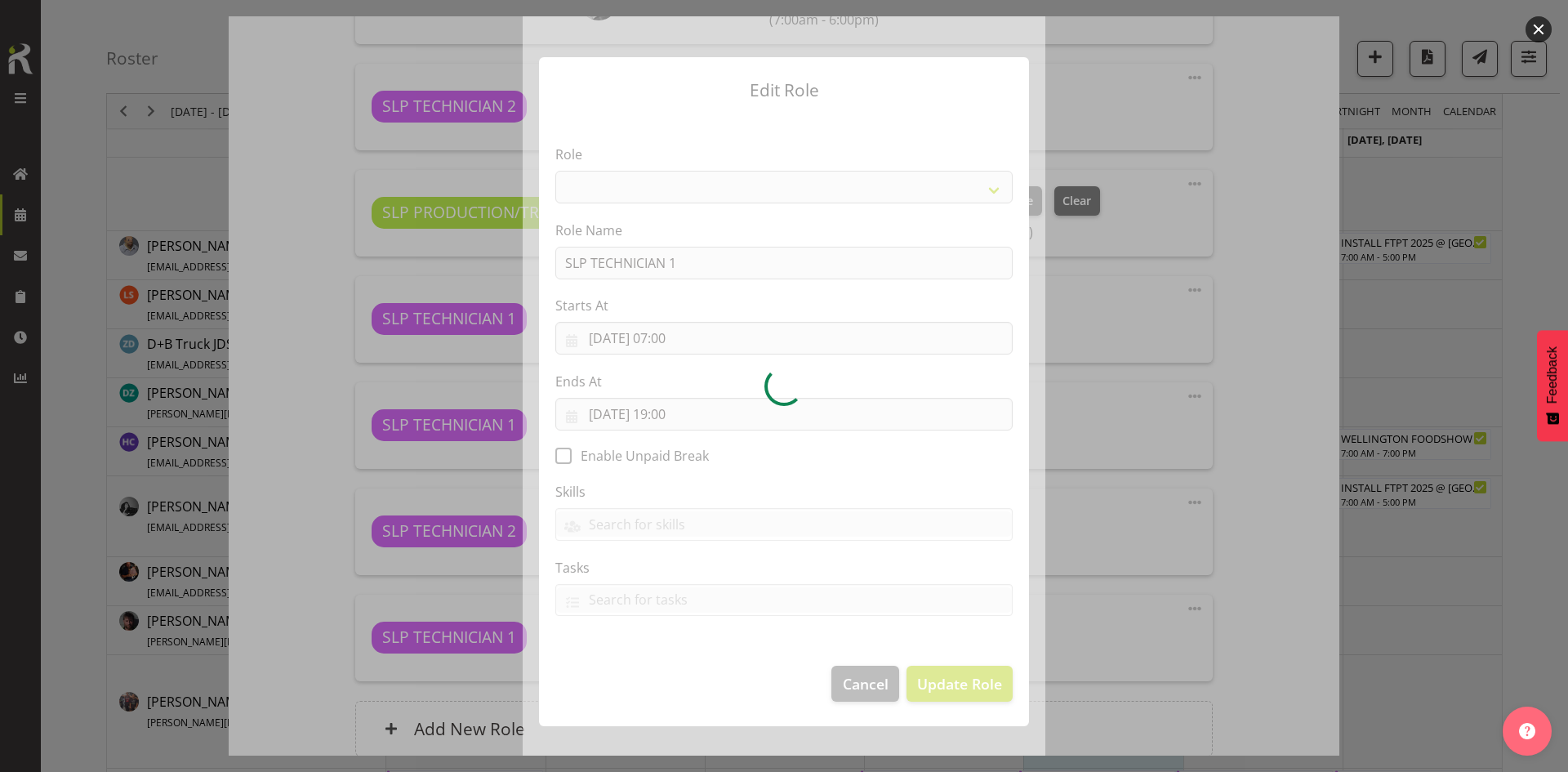
select select "123"
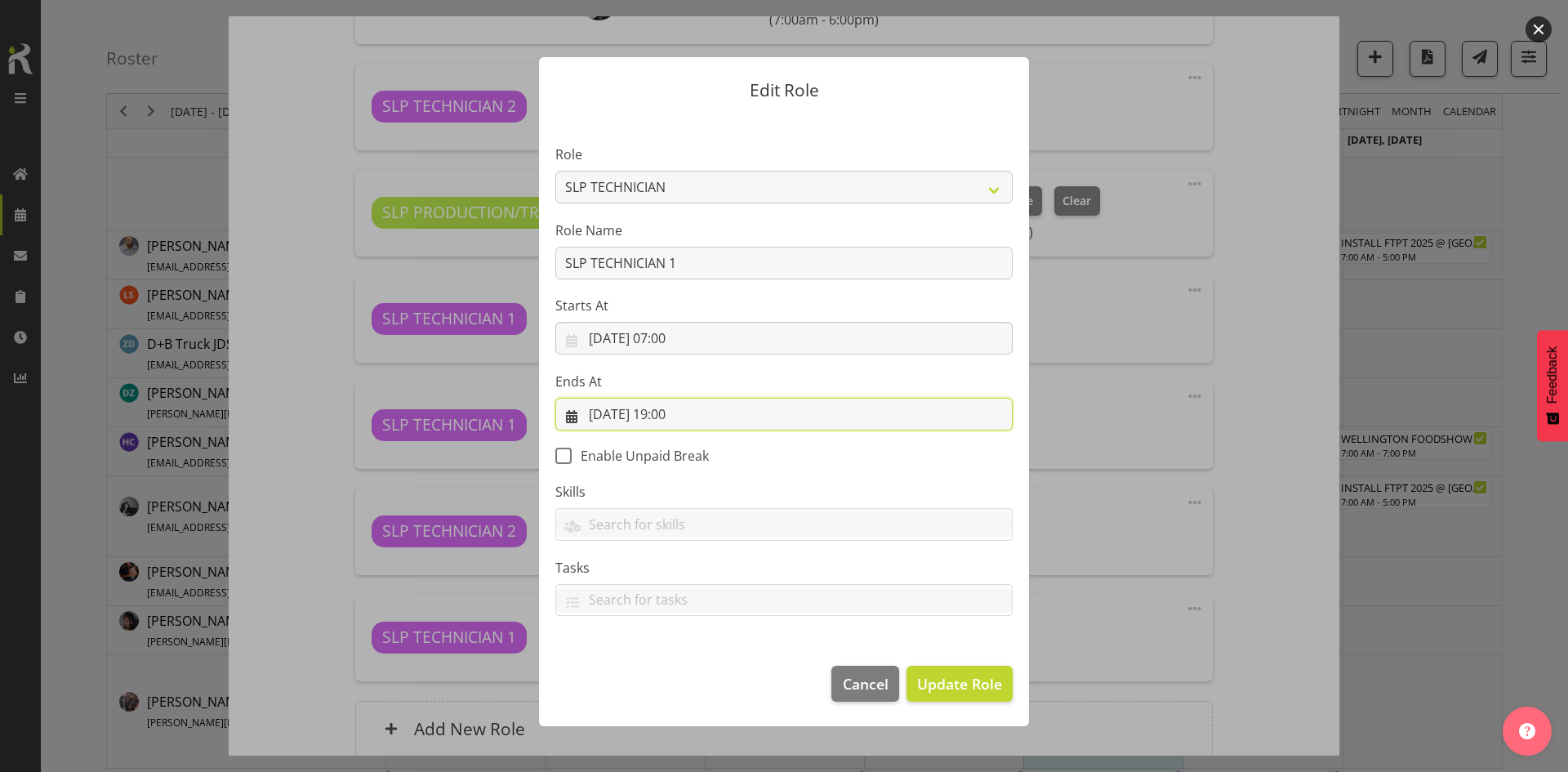
click at [734, 416] on input "[DATE] 19:00" at bounding box center [784, 414] width 457 height 33
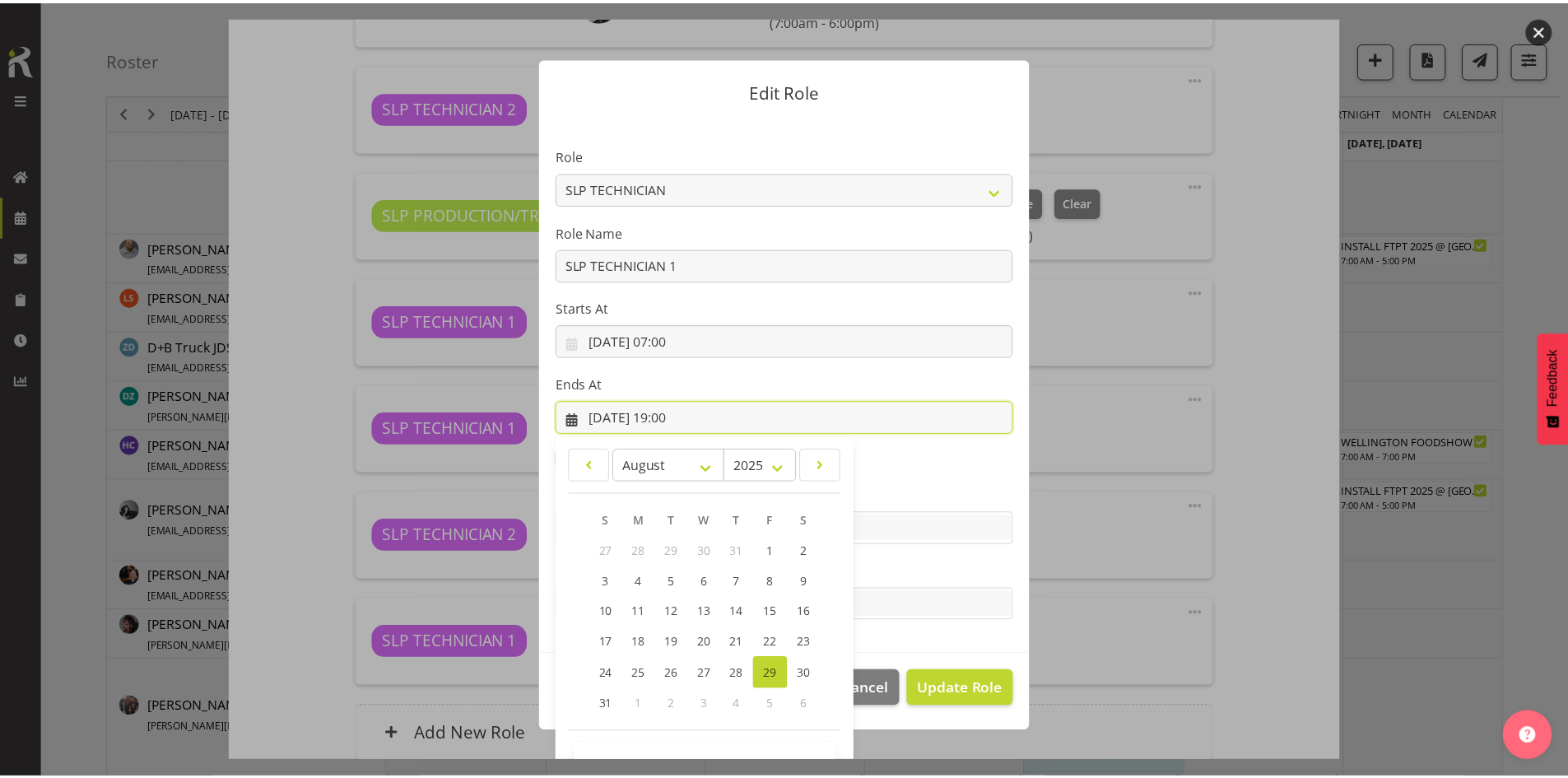
scroll to position [49, 0]
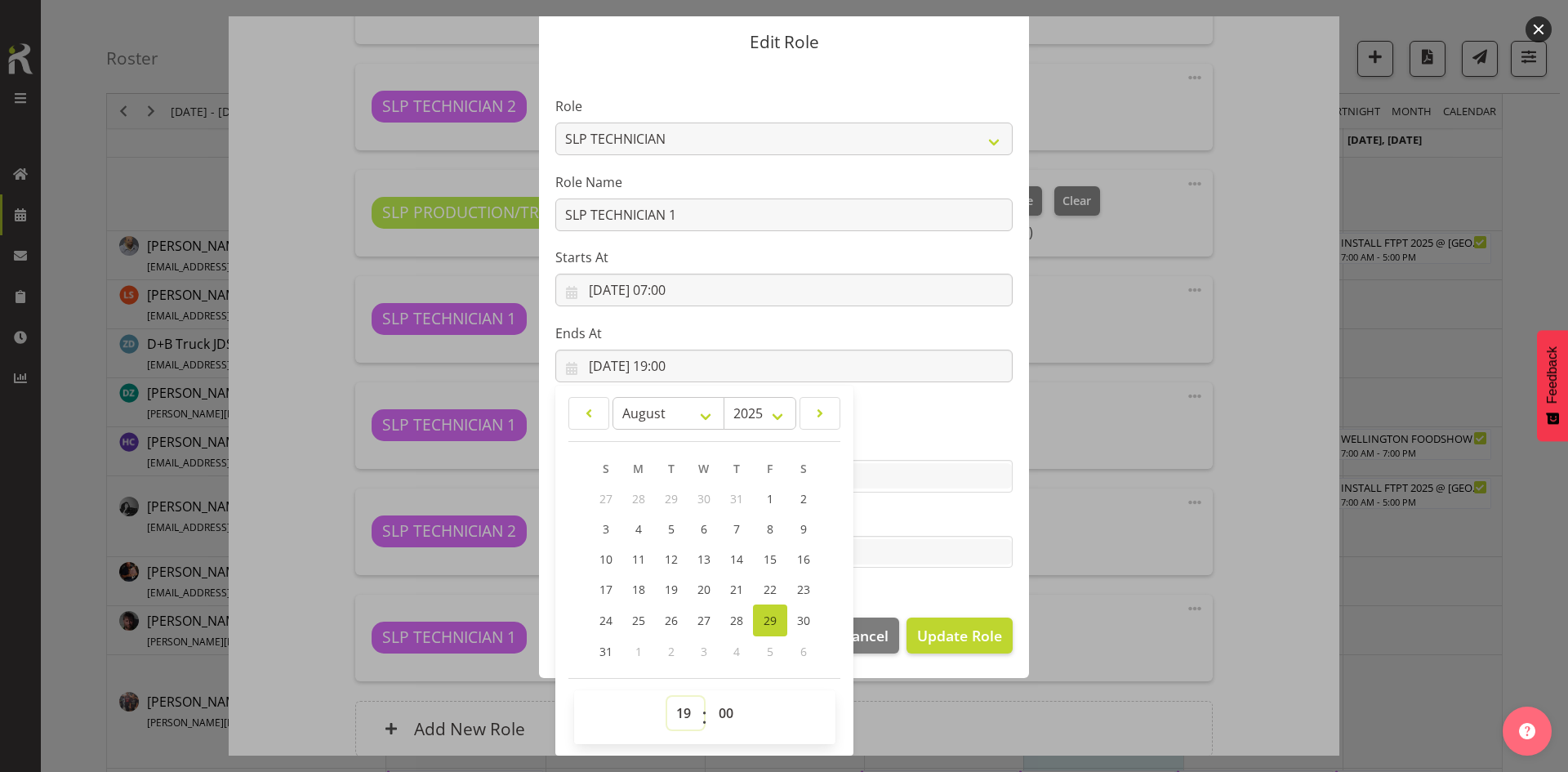
click at [680, 711] on select "00 01 02 03 04 05 06 07 08 09 10 11 12 13 14 15 16 17 18 19 20 21 22 23" at bounding box center [685, 713] width 36 height 33
select select "18"
click at [667, 696] on select "00 01 02 03 04 05 06 07 08 09 10 11 12 13 14 15 16 17 18 19 20 21 22 23" at bounding box center [685, 713] width 36 height 33
type input "[DATE] 18:00"
click at [968, 641] on span "Update Role" at bounding box center [958, 635] width 85 height 21
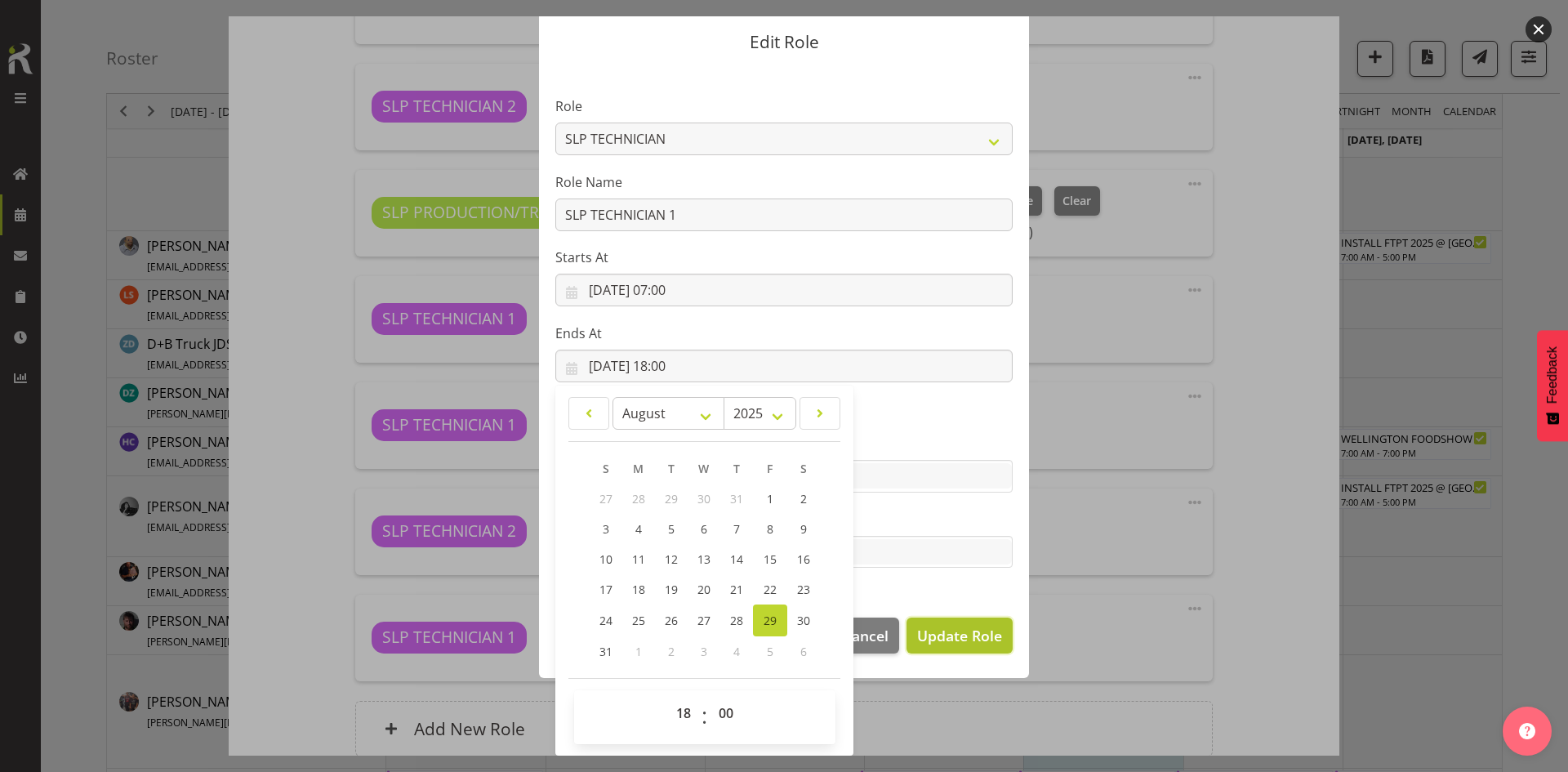
select select
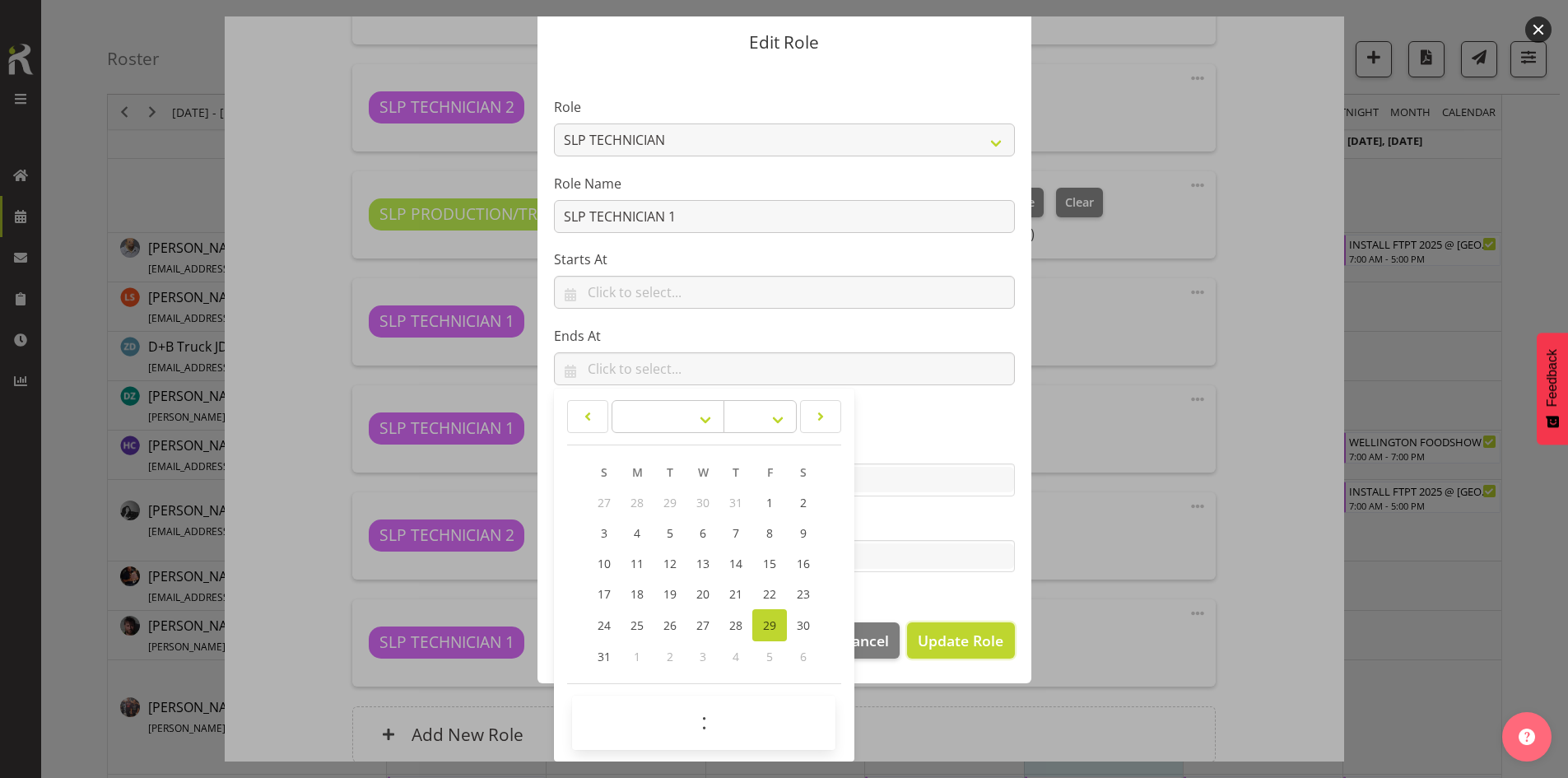
scroll to position [47, 0]
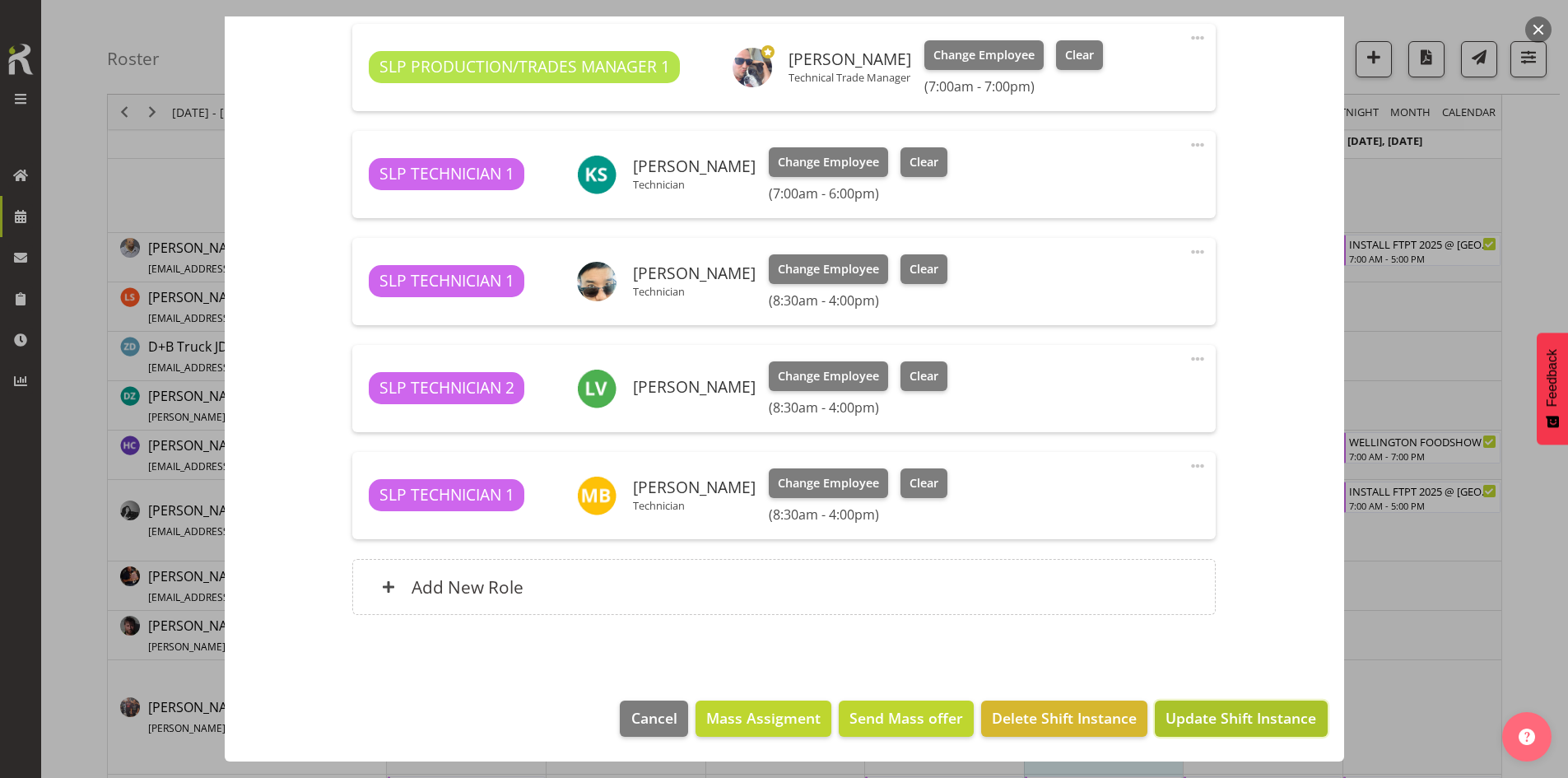
click at [1212, 716] on span "Update Shift Instance" at bounding box center [1241, 717] width 151 height 21
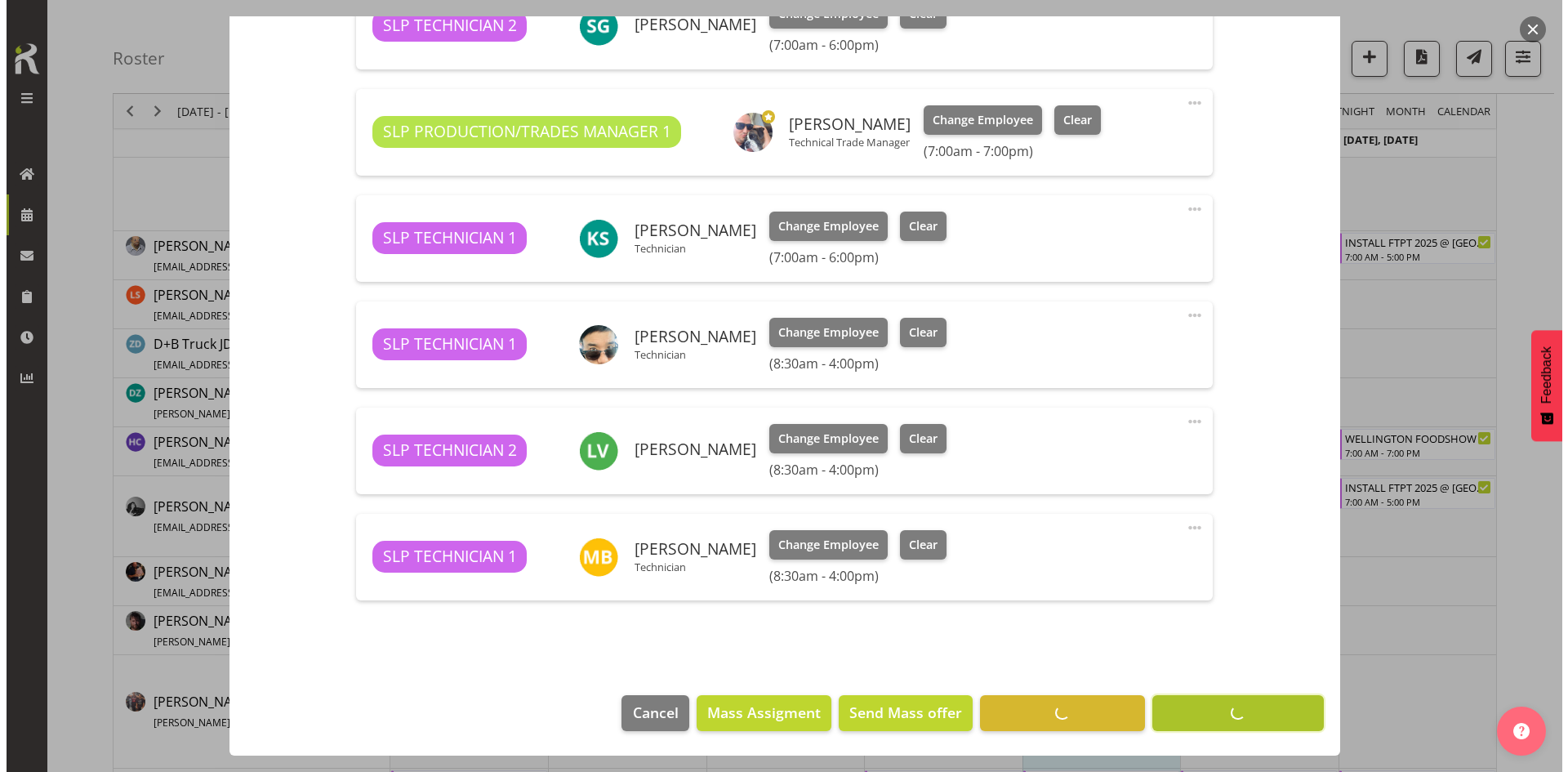
scroll to position [735, 0]
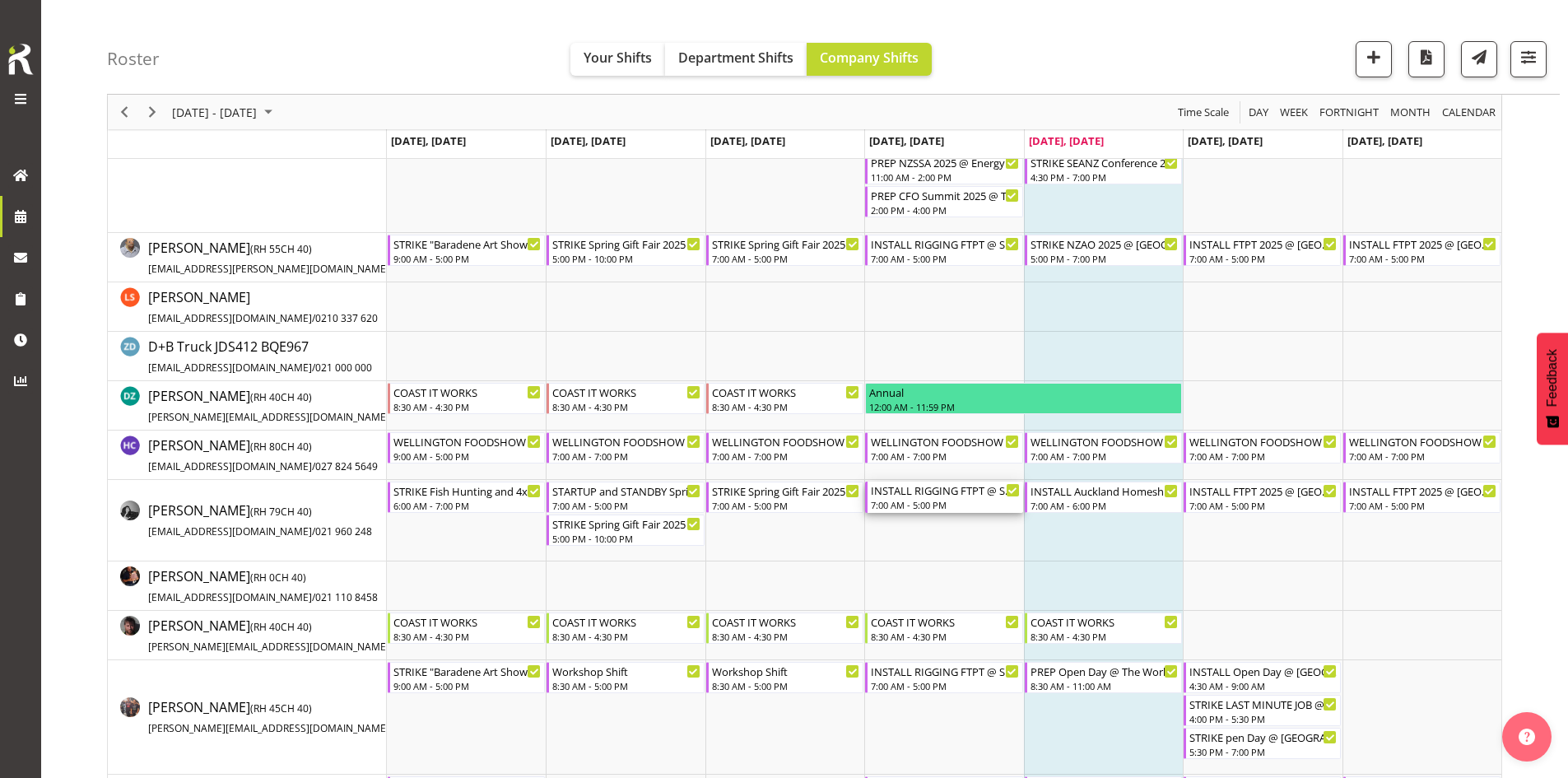
click at [941, 497] on div "INSTALL RIGGING FTPT @ SHOWGROUNDS" at bounding box center [944, 490] width 148 height 17
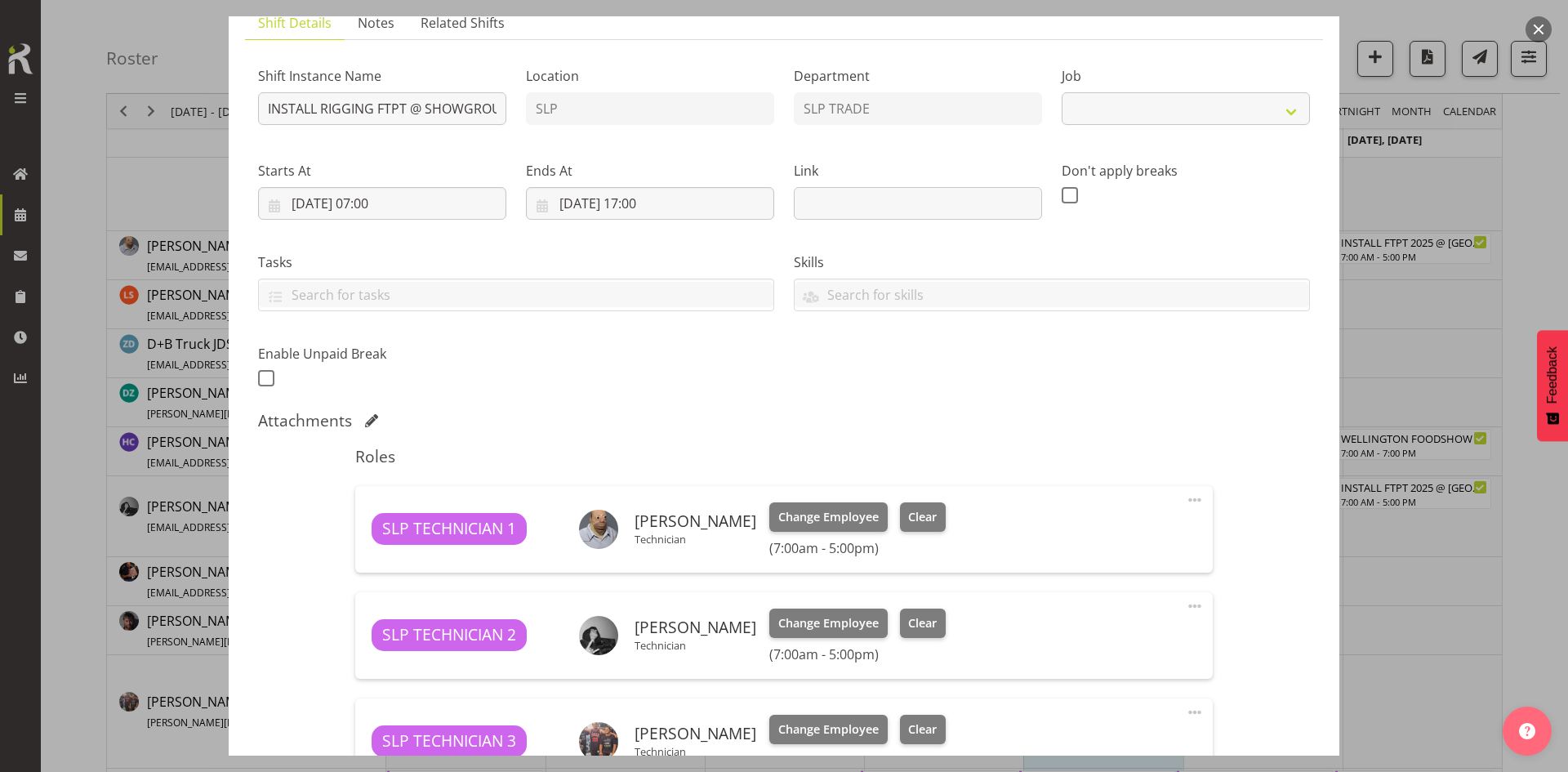
scroll to position [326, 0]
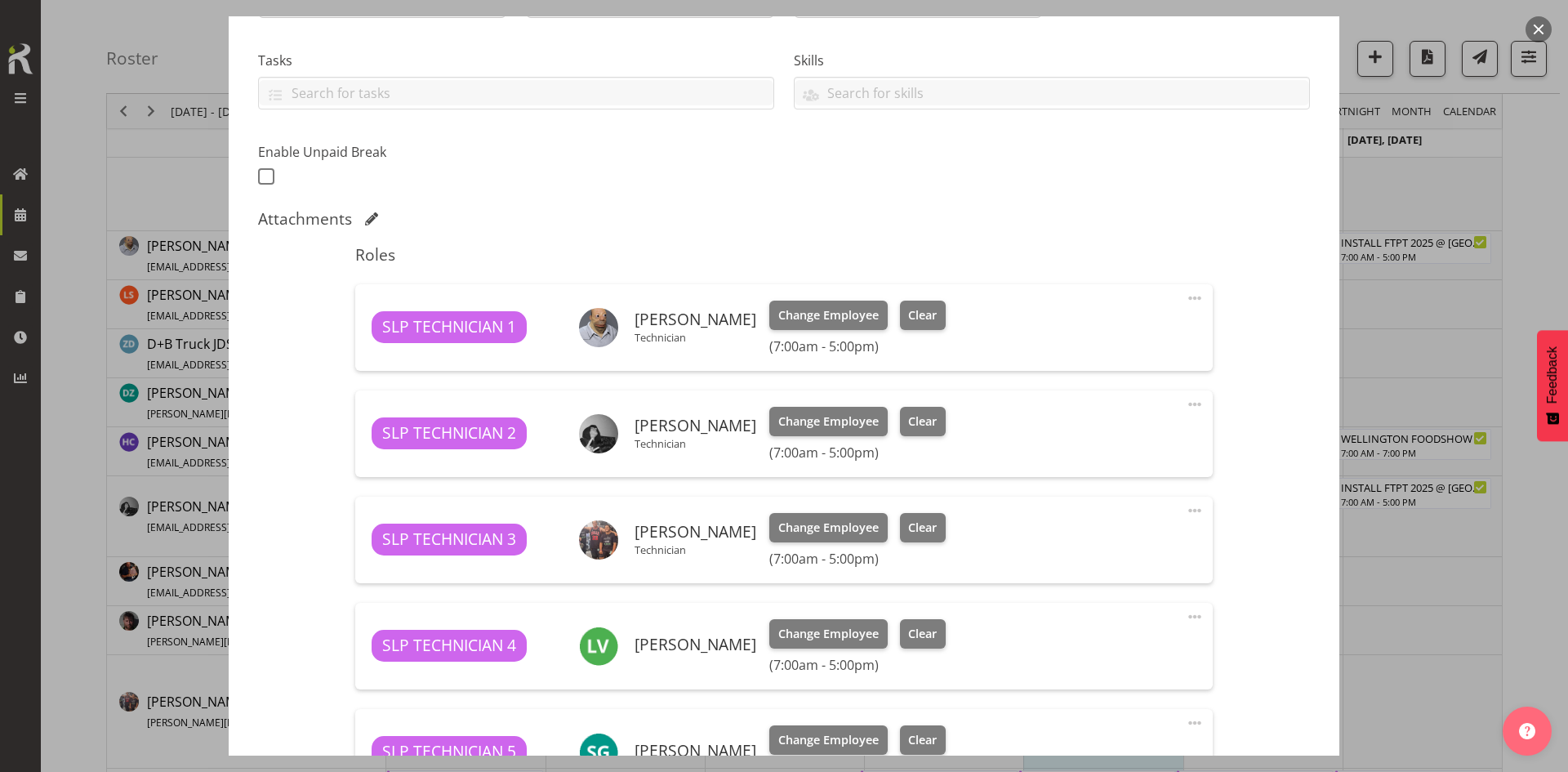
select select "9154"
click at [1189, 399] on span at bounding box center [1194, 405] width 20 height 20
click at [1093, 446] on link "Edit" at bounding box center [1126, 443] width 157 height 29
select select "7"
select select "2025"
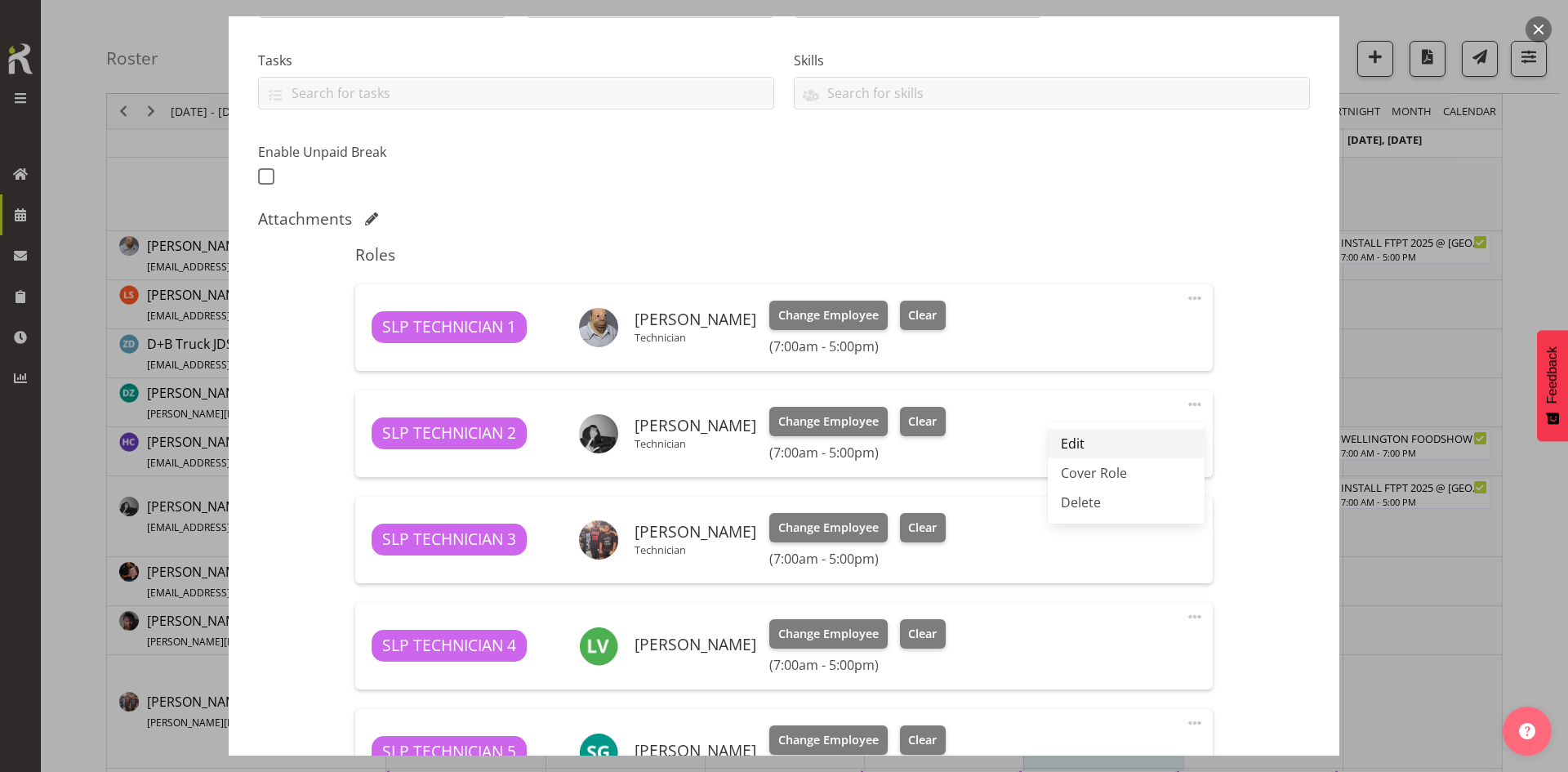
select select "17"
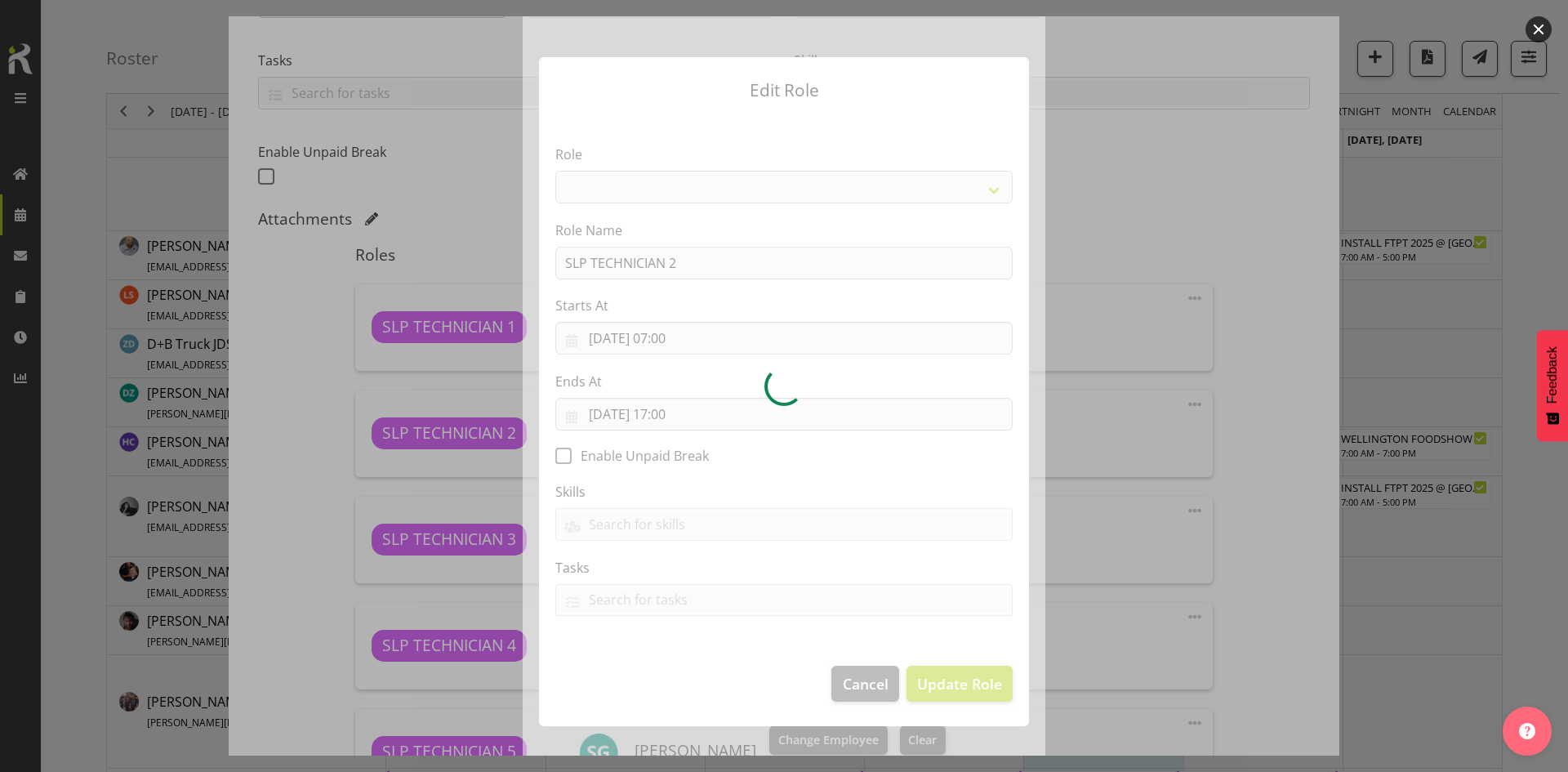
select select "123"
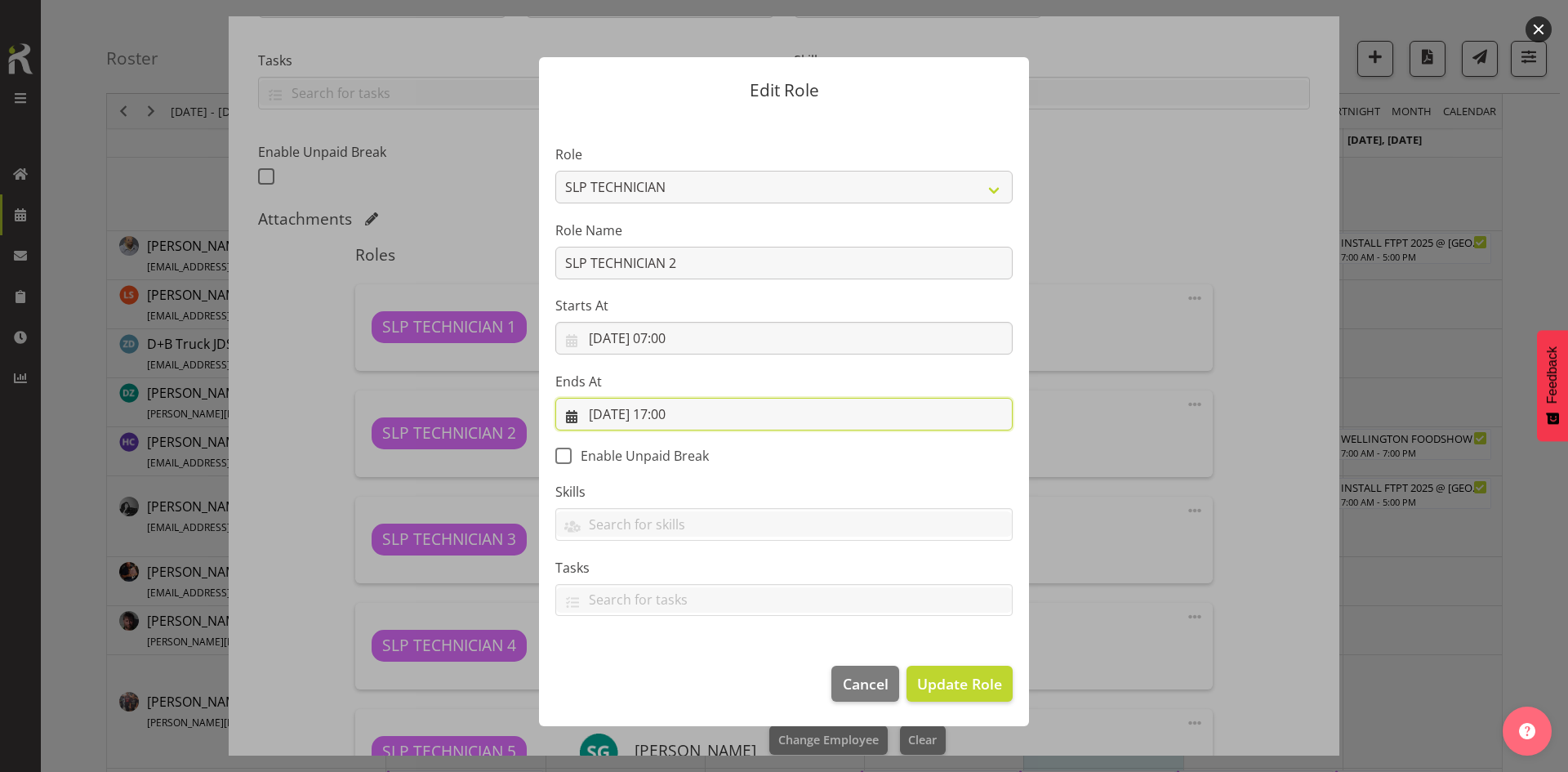
click at [825, 417] on input "[DATE] 17:00" at bounding box center [784, 414] width 457 height 33
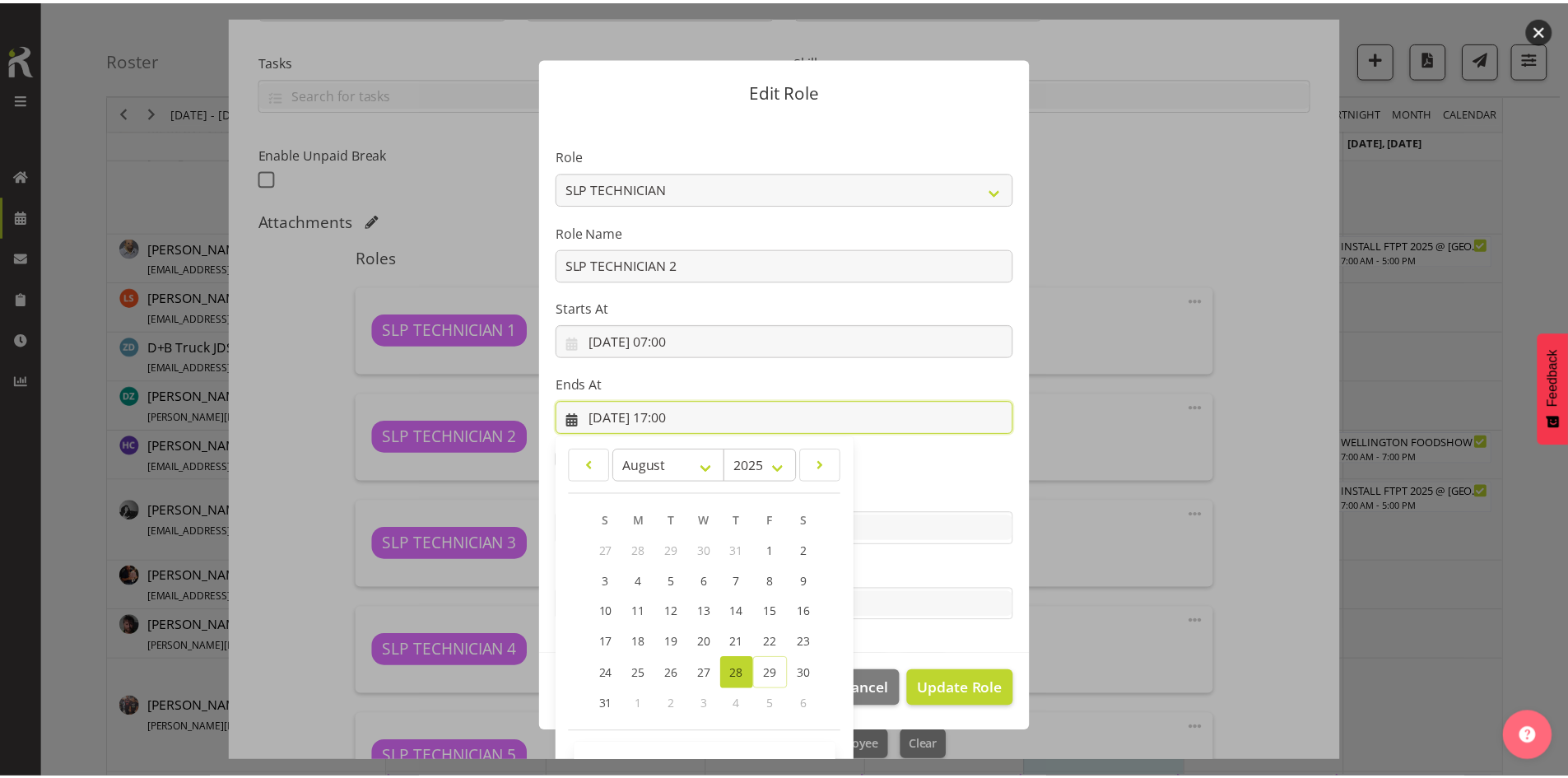
scroll to position [49, 0]
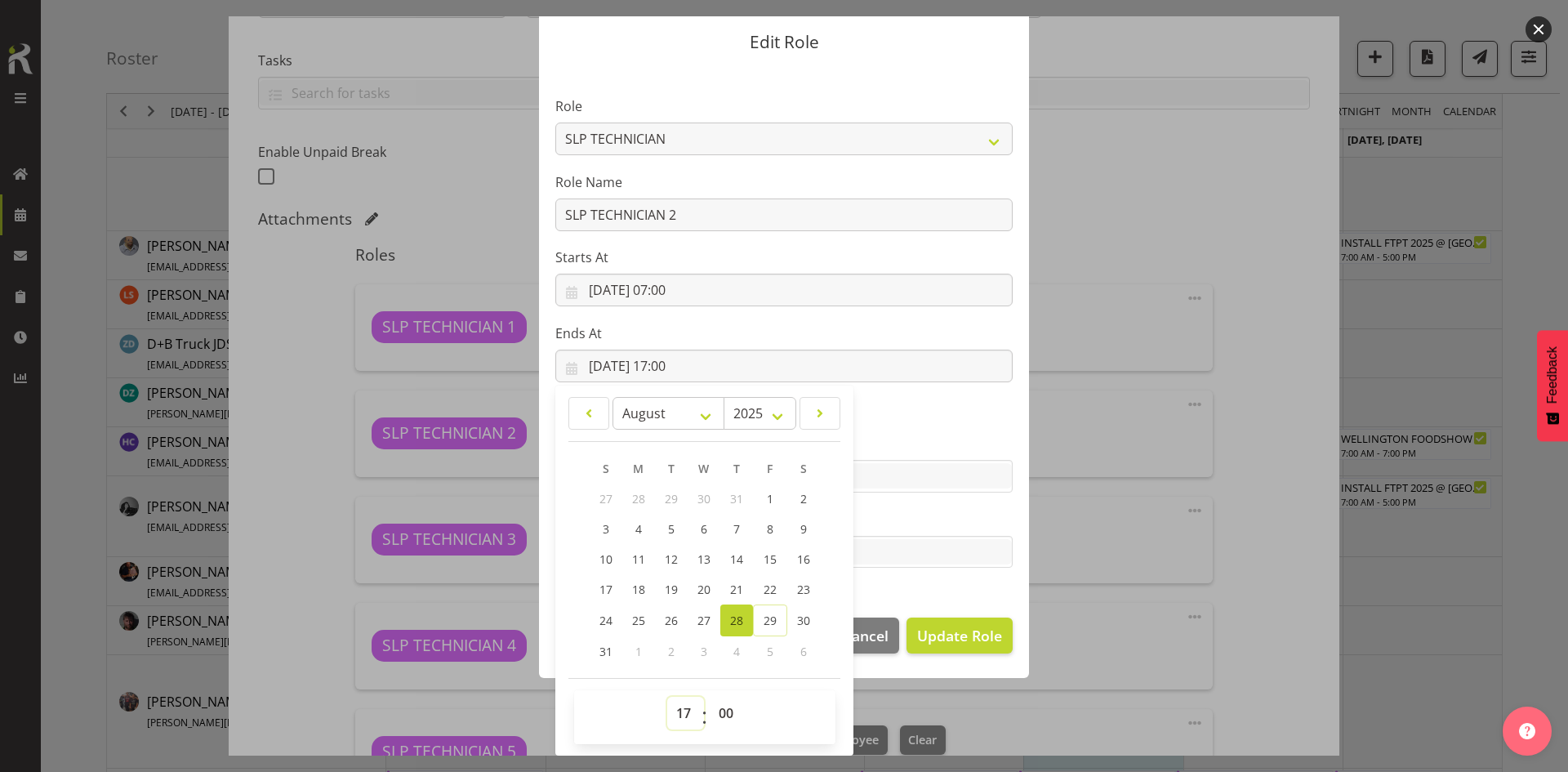
click at [673, 714] on select "00 01 02 03 04 05 06 07 08 09 10 11 12 13 14 15 16 17 18 19 20 21 22 23" at bounding box center [685, 713] width 36 height 33
select select "18"
click at [667, 696] on select "00 01 02 03 04 05 06 07 08 09 10 11 12 13 14 15 16 17 18 19 20 21 22 23" at bounding box center [685, 713] width 36 height 33
type input "[DATE] 18:00"
click at [992, 628] on span "Update Role" at bounding box center [958, 635] width 85 height 21
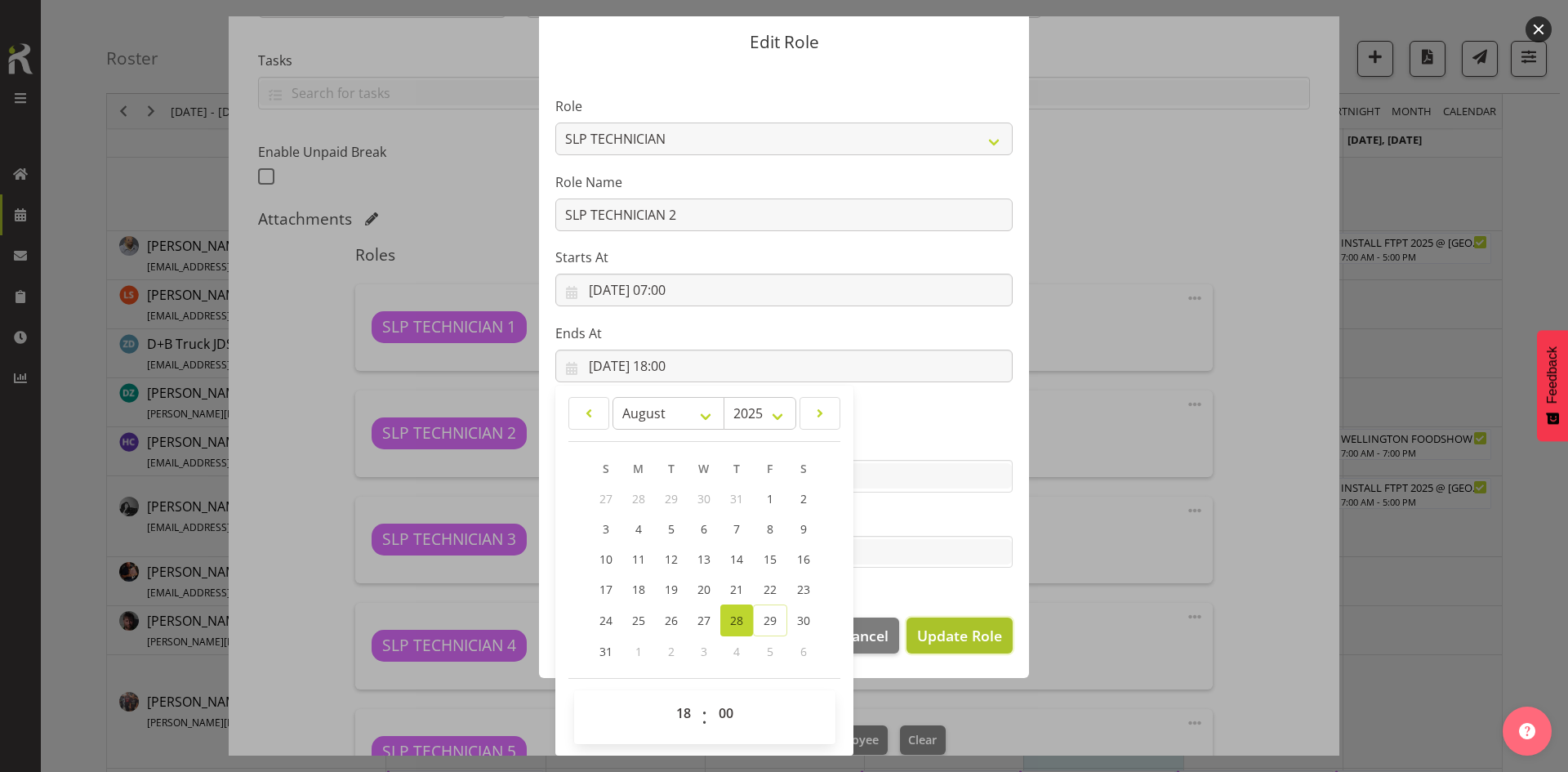
select select
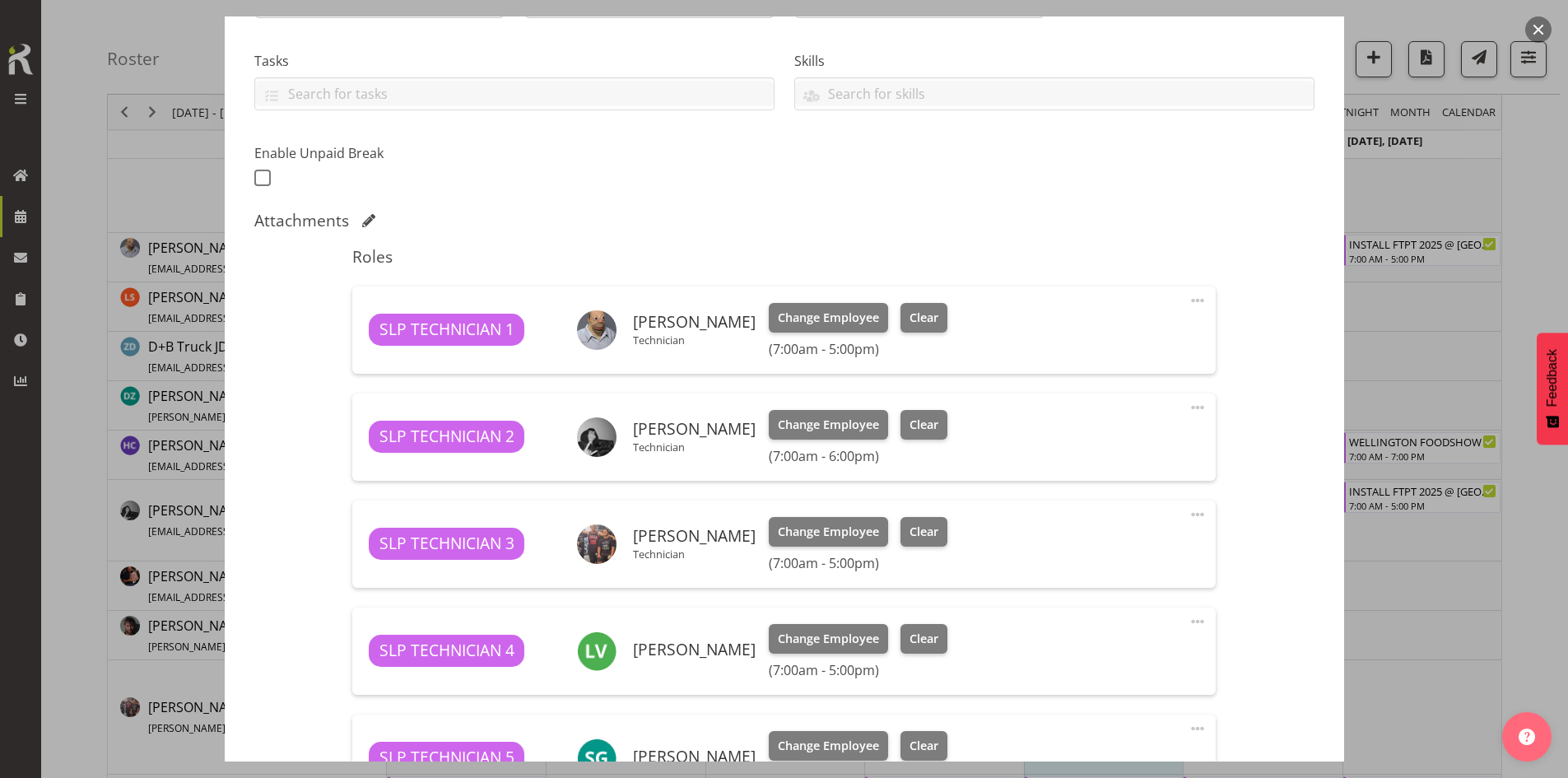
scroll to position [0, 0]
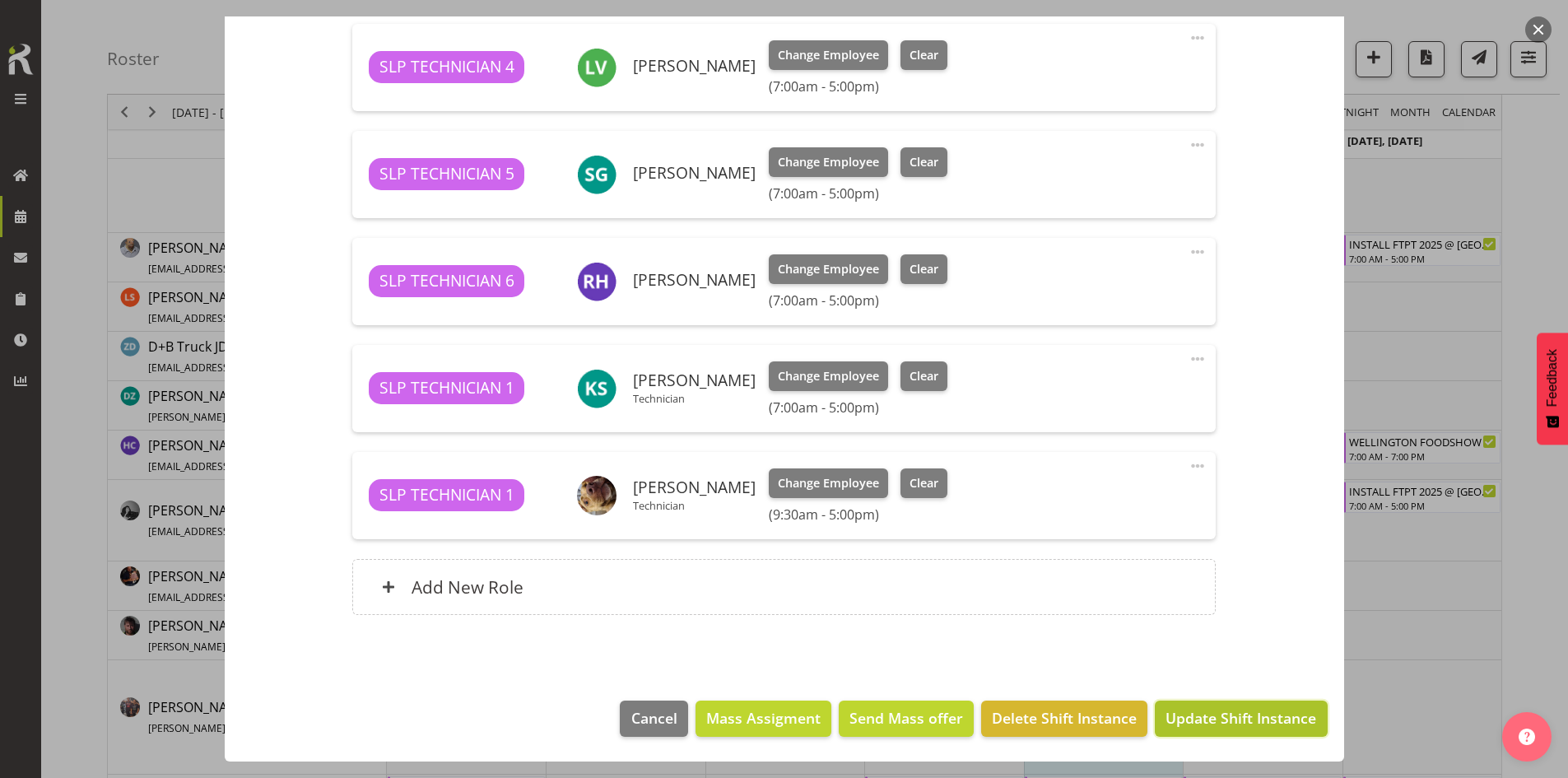
click at [1231, 721] on span "Update Shift Instance" at bounding box center [1241, 717] width 151 height 21
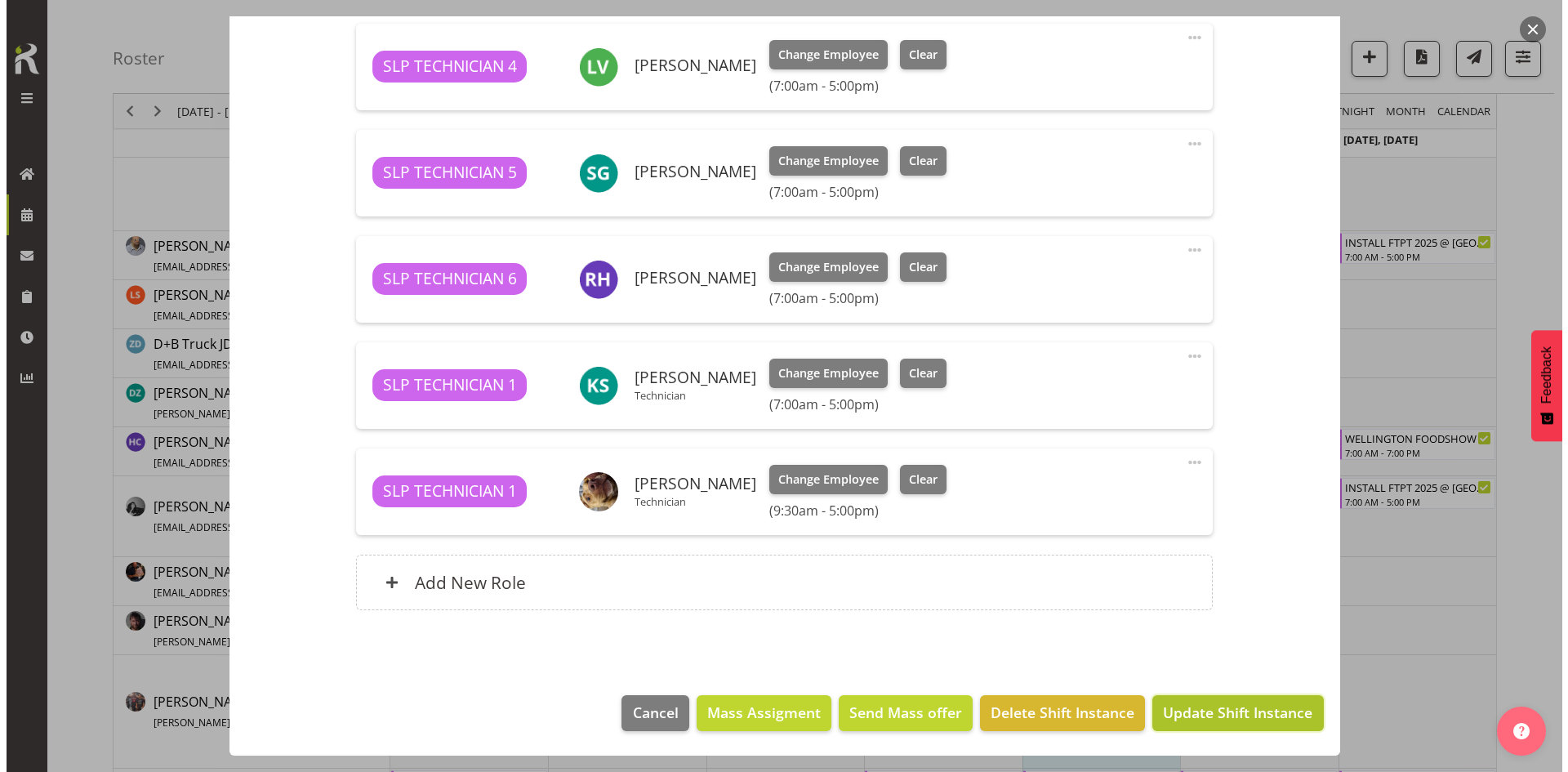
scroll to position [840, 0]
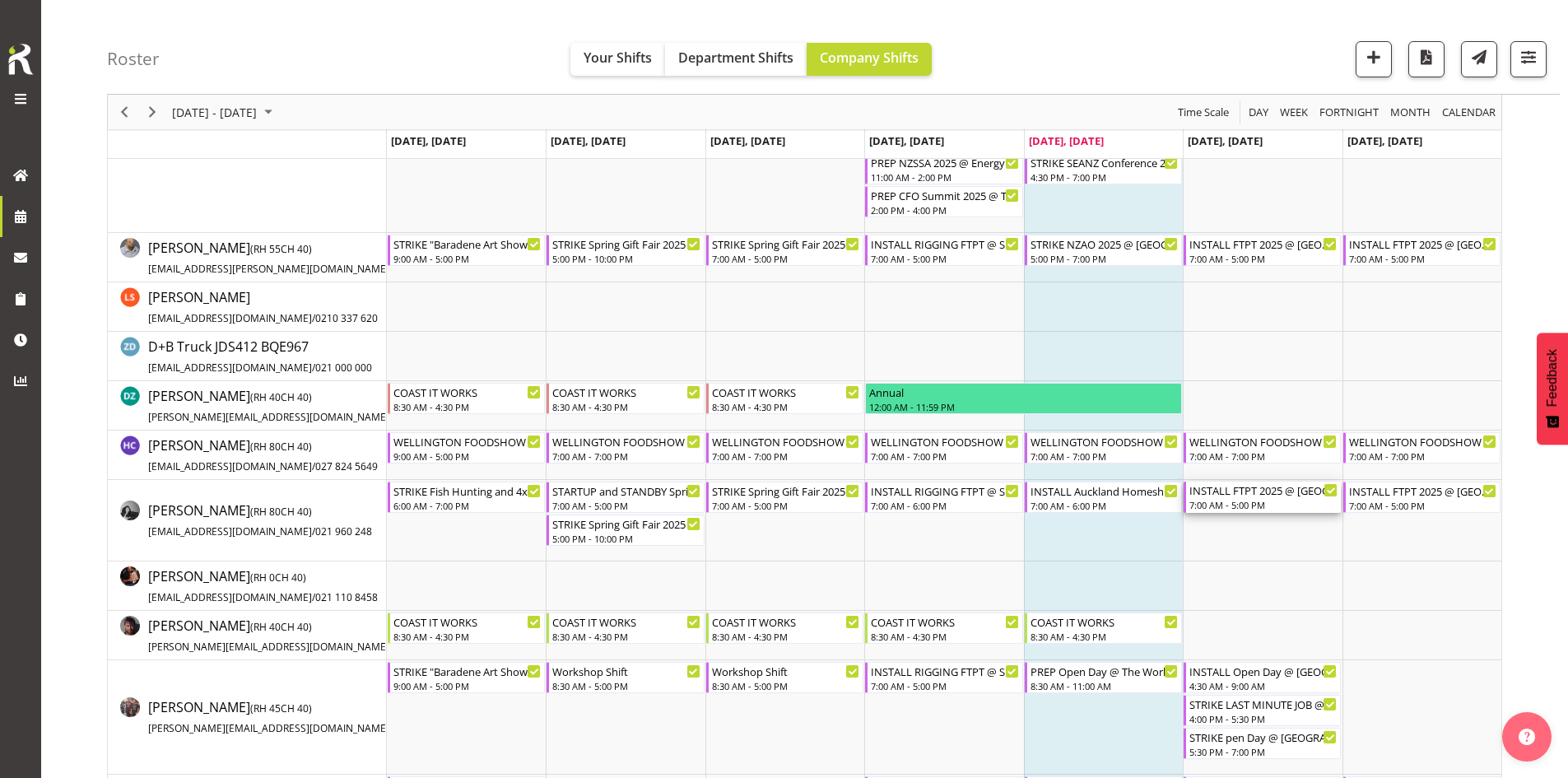
click at [1257, 496] on div "INSTALL FTPT 2025 @ [GEOGRAPHIC_DATA]" at bounding box center [1263, 490] width 148 height 17
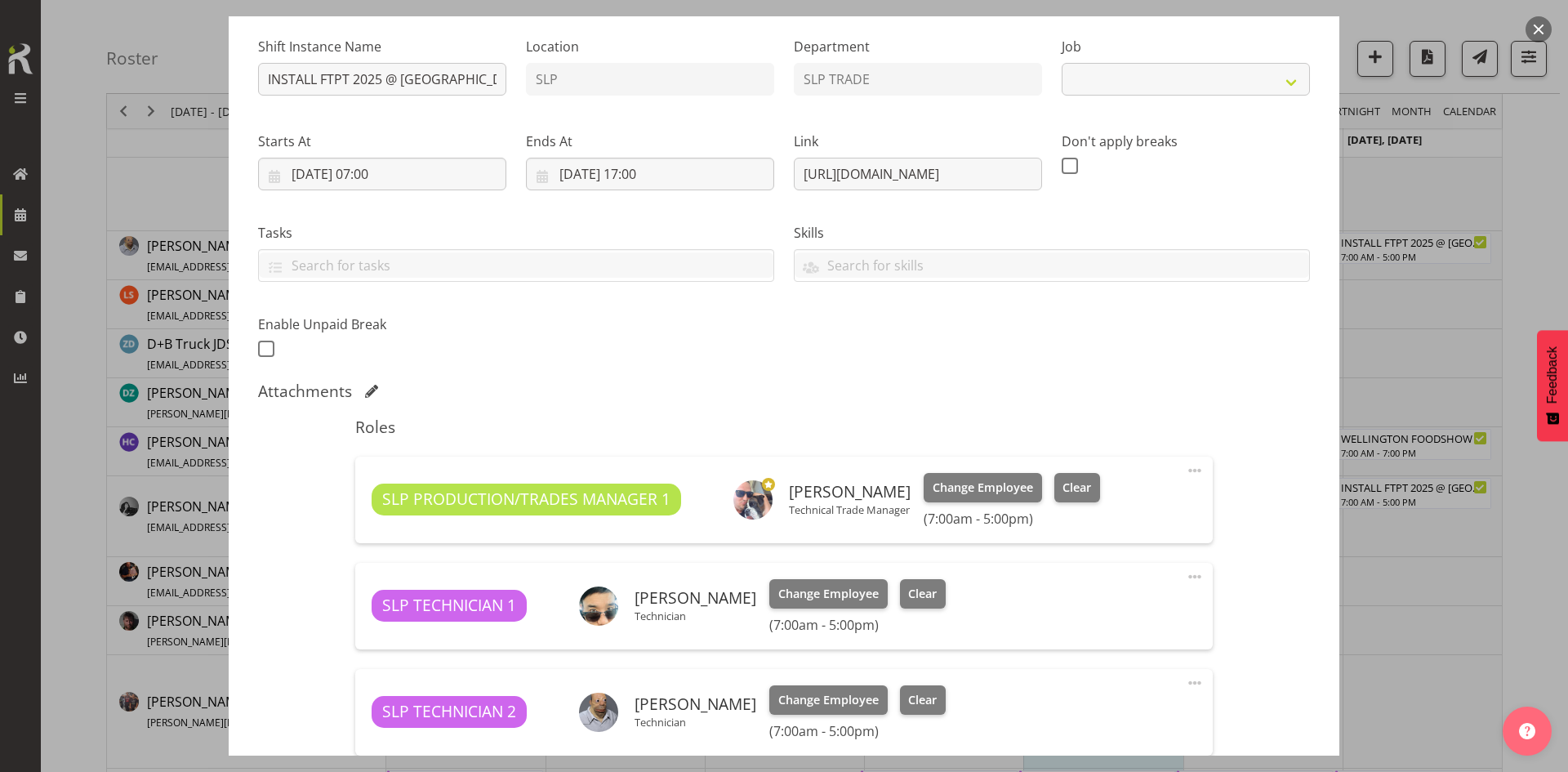
select select "9154"
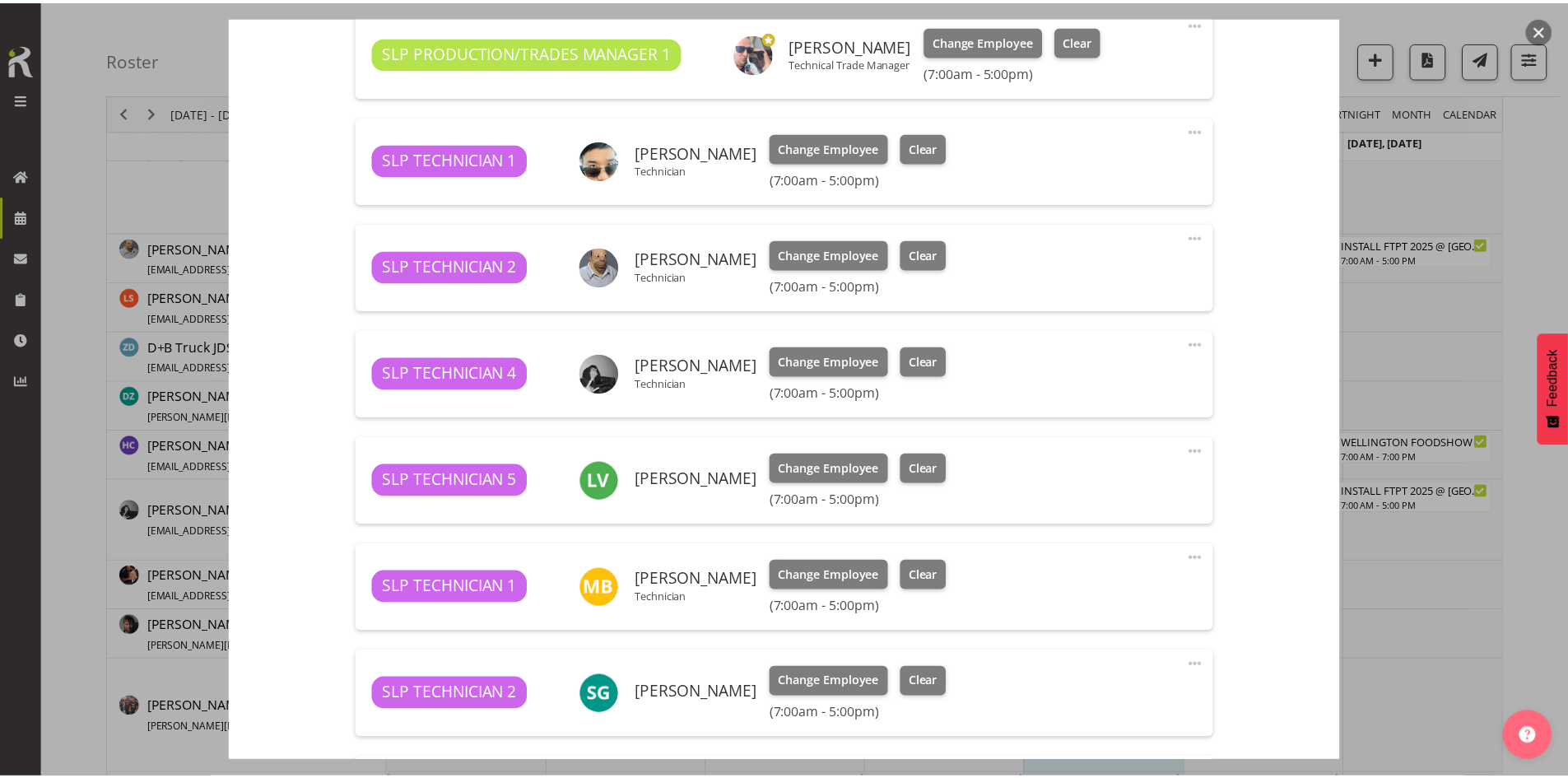
scroll to position [502, 0]
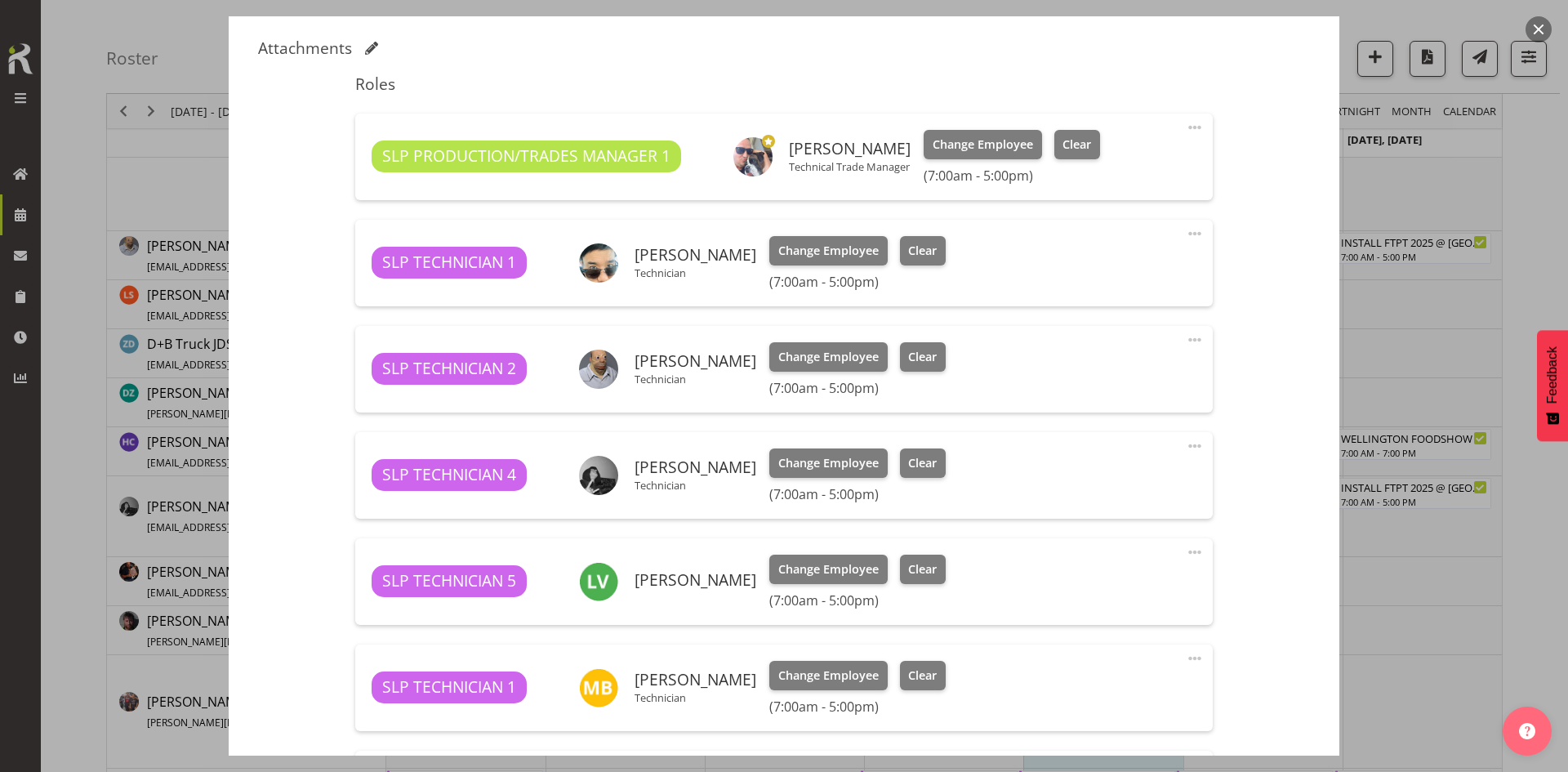
click at [1532, 29] on button "button" at bounding box center [1538, 29] width 26 height 26
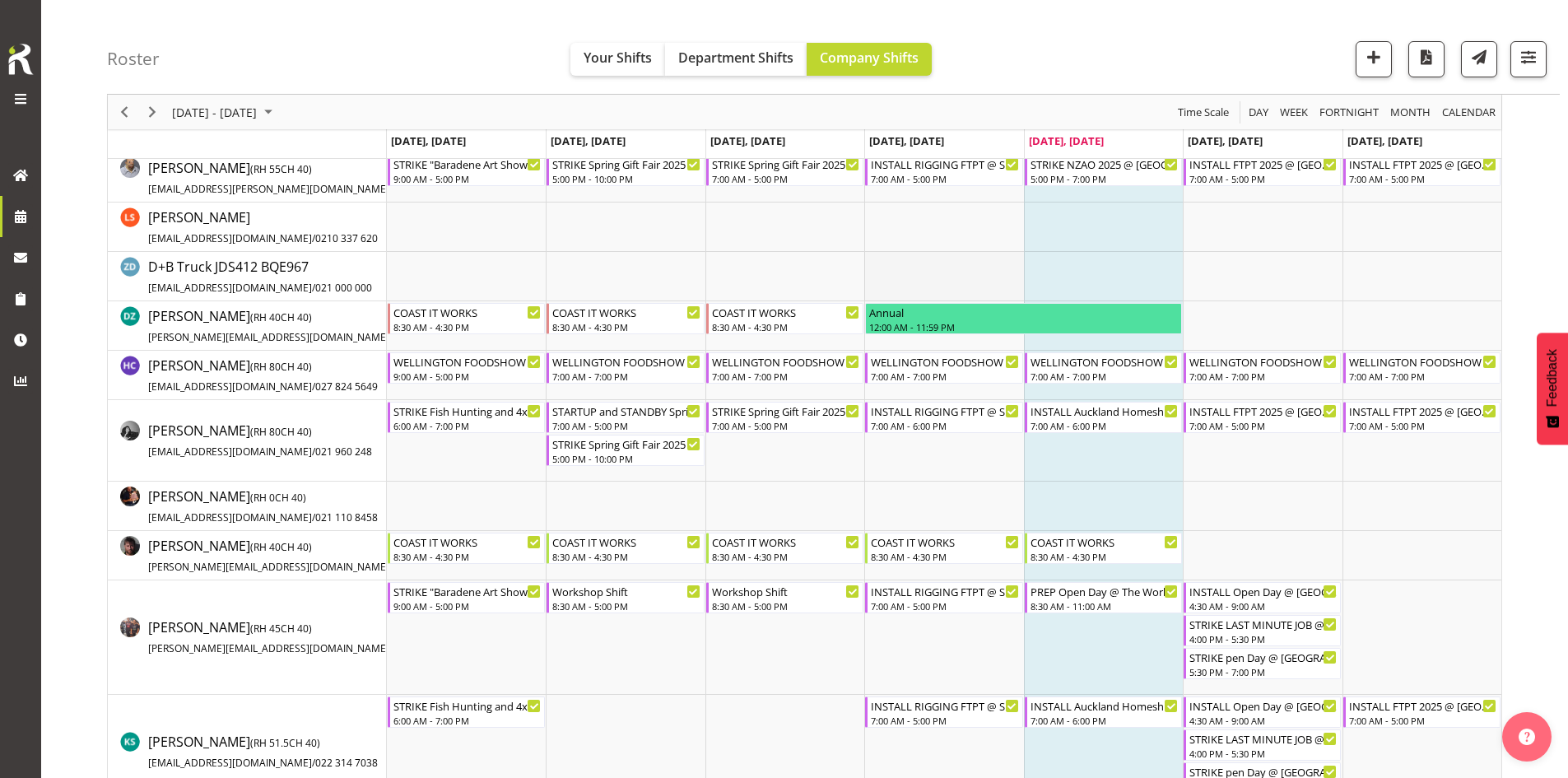
scroll to position [659, 0]
